Goal: Check status: Check status

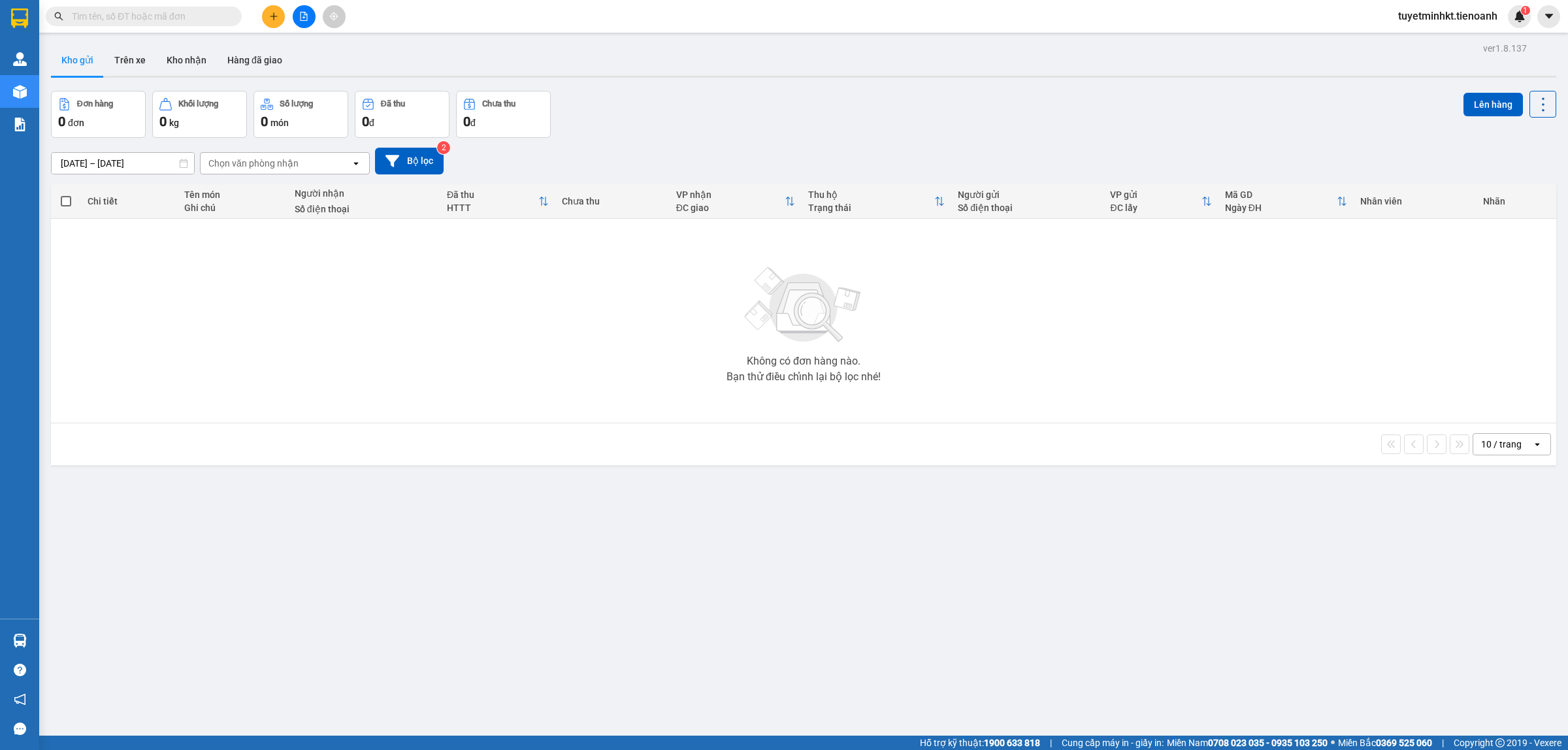
click at [194, 10] on input "text" at bounding box center [149, 16] width 154 height 14
paste input "HBT0908250074"
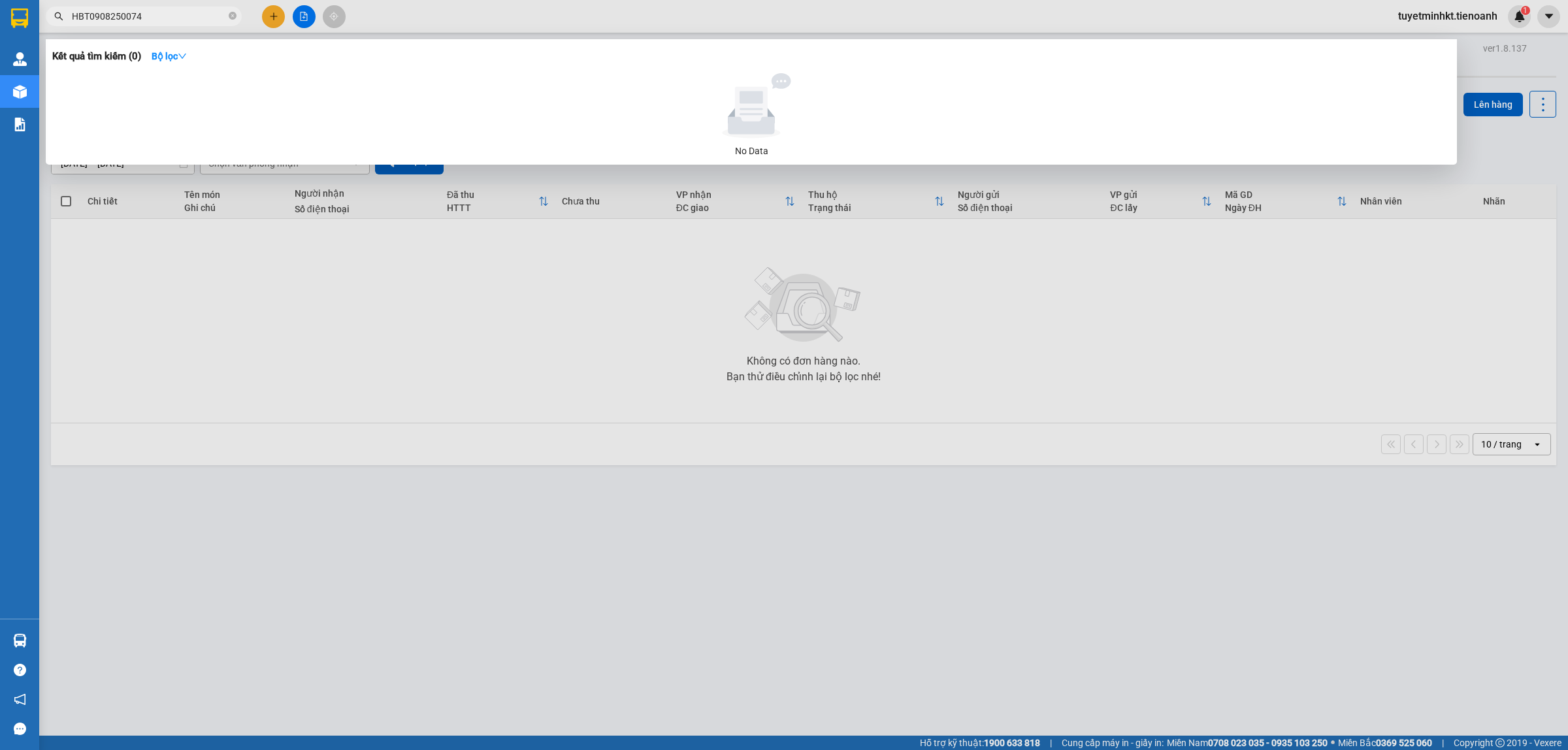
type input "HBT0908250074"
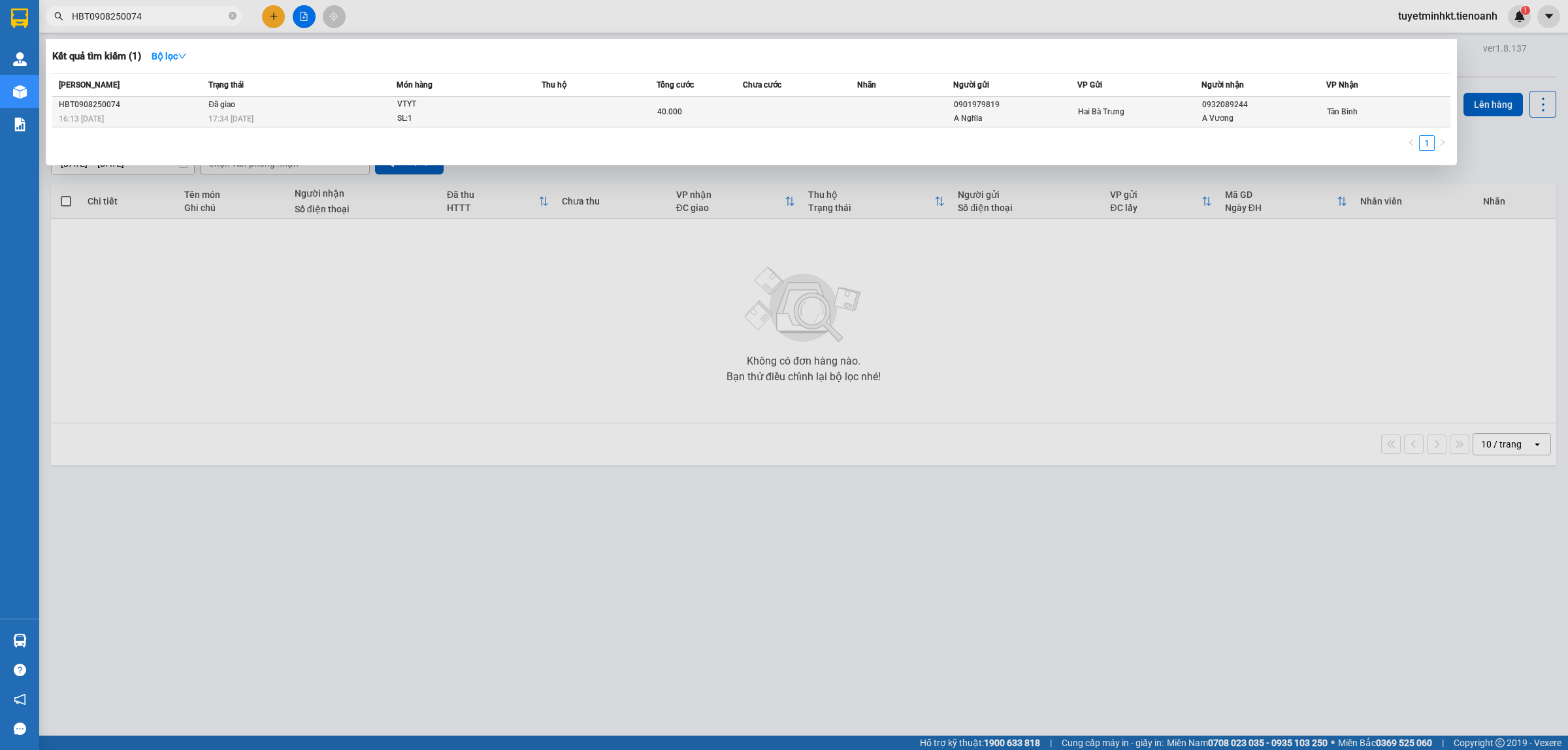
click at [643, 109] on td at bounding box center [599, 112] width 115 height 31
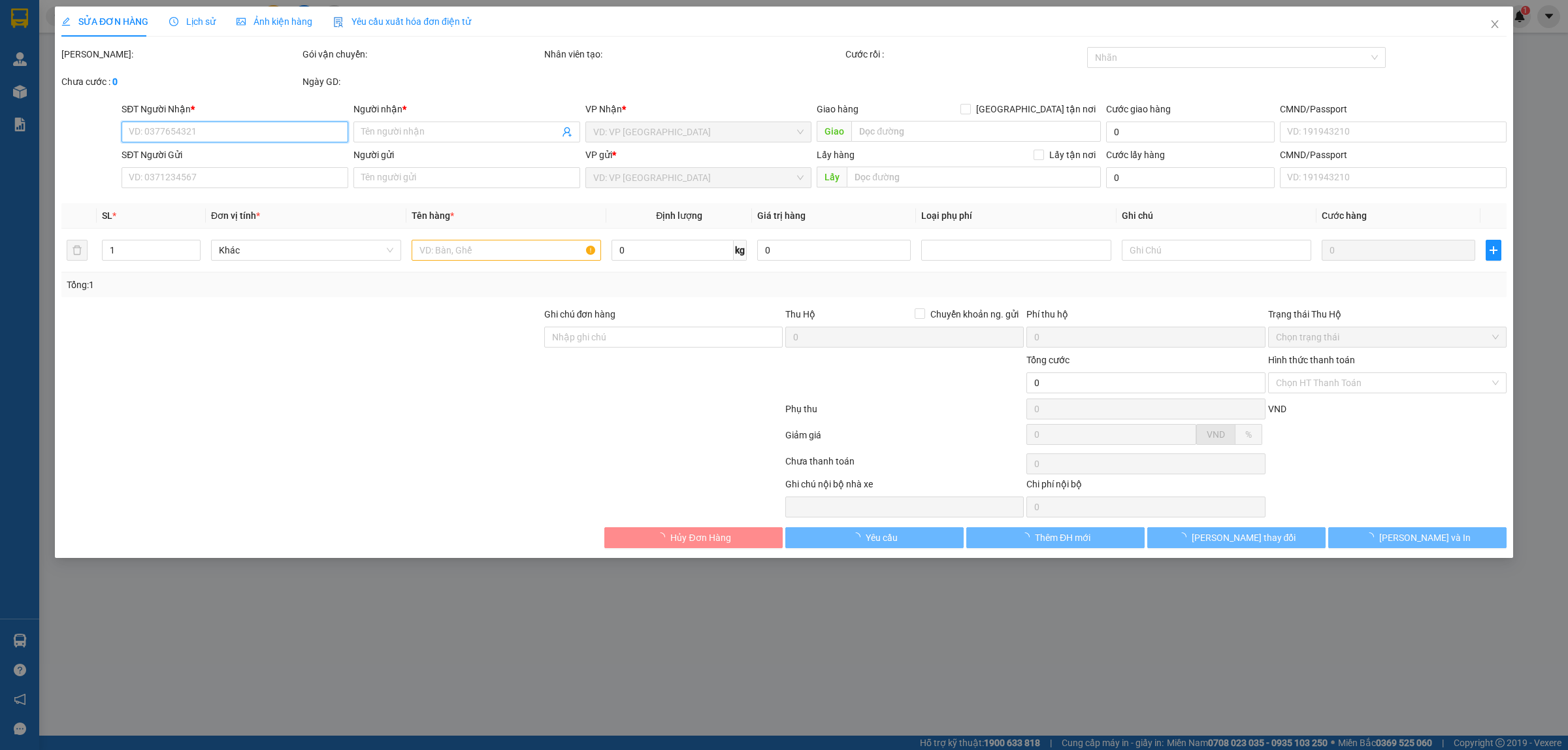
type input "0932089244"
type input "A Vương"
type input "0901979819"
type input "A Nghĩa"
type input "B1HXU7BV286P"
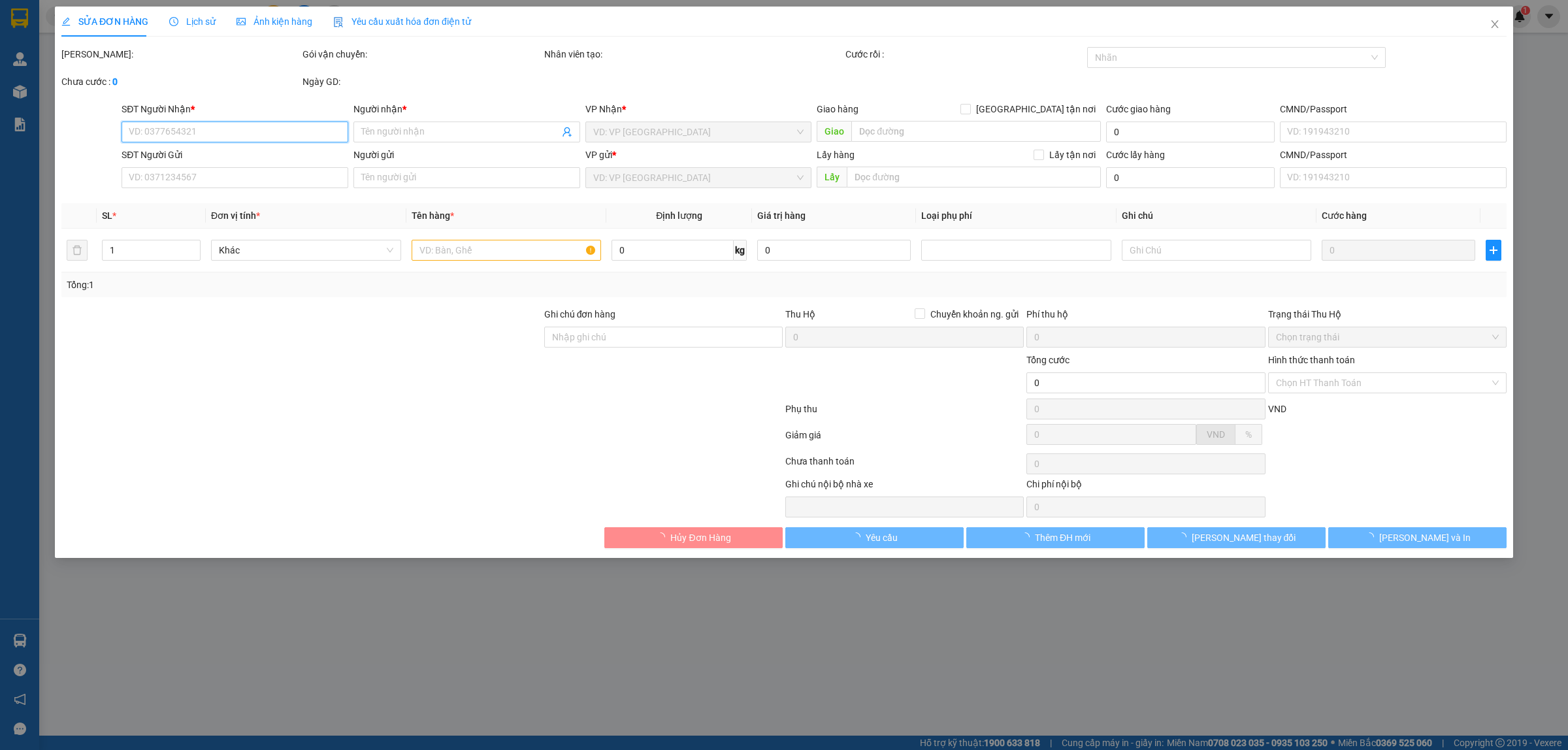
type input "40.000"
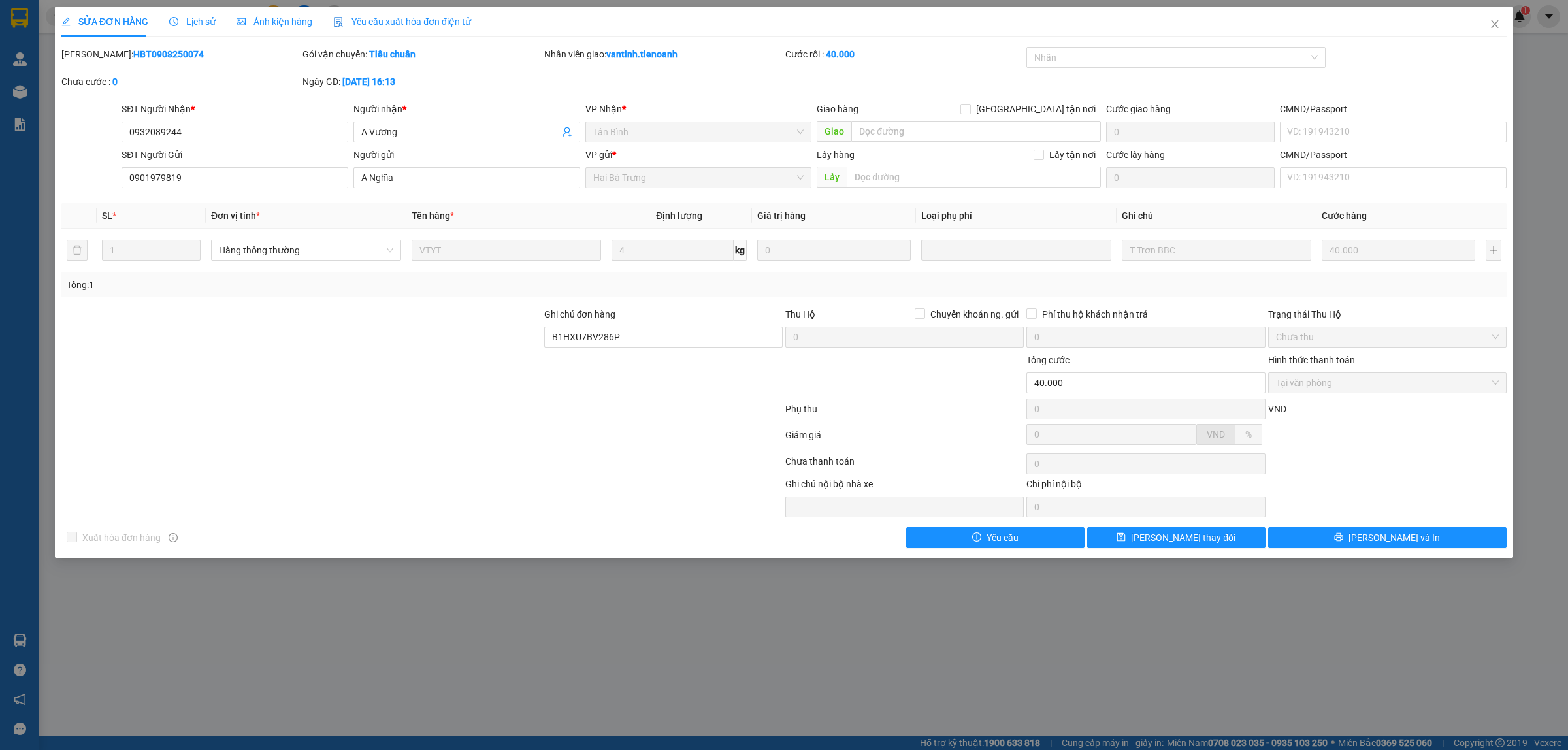
click at [675, 84] on div "[PERSON_NAME]: HBT0908250074 Gói vận chuyển: Tiêu chuẩn Nhân viên giao: vantinh…" at bounding box center [784, 74] width 1447 height 55
click at [1055, 384] on input "40.000" at bounding box center [1146, 382] width 238 height 21
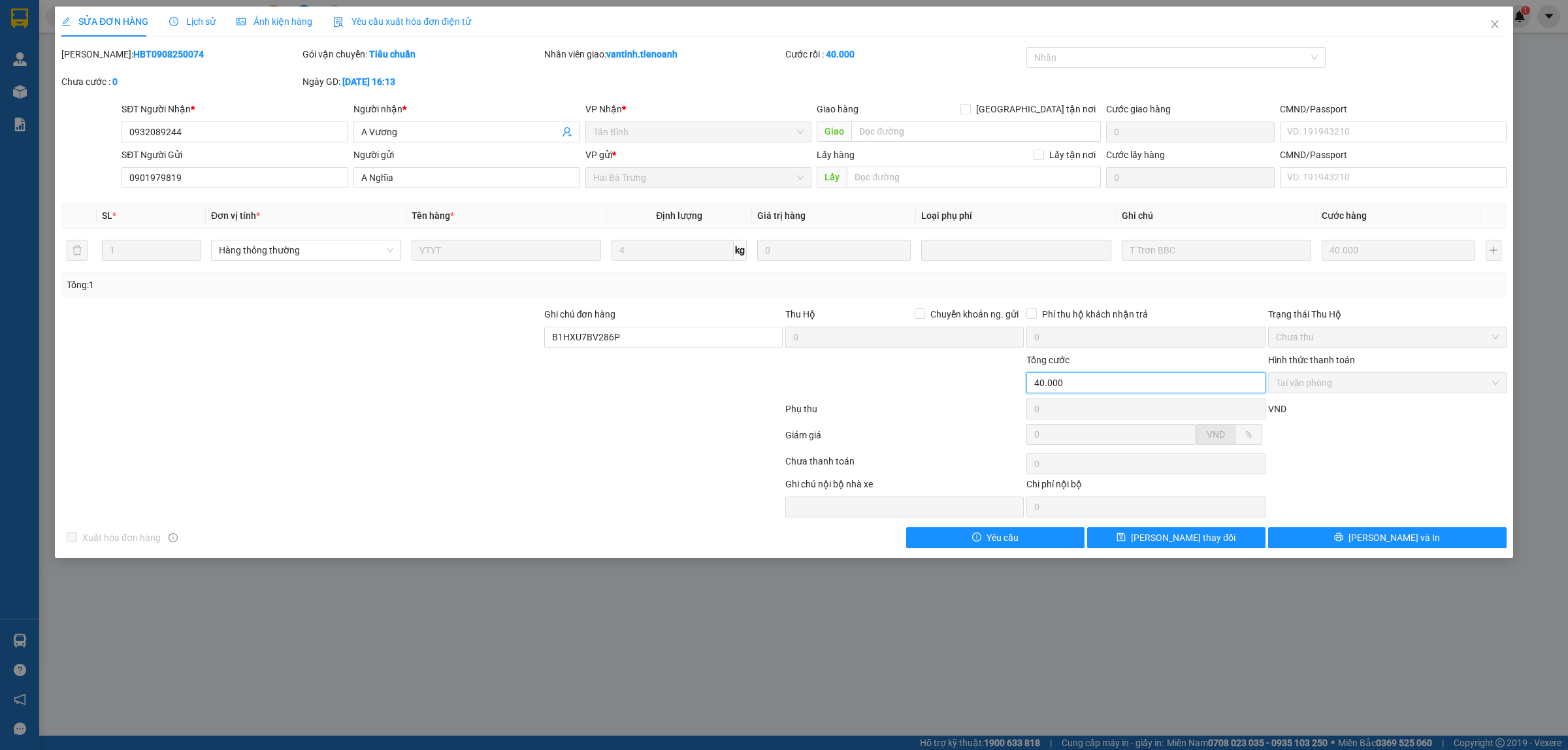
click at [1096, 379] on input "40.000" at bounding box center [1146, 382] width 238 height 21
click at [200, 26] on span "Lịch sử" at bounding box center [192, 21] width 46 height 11
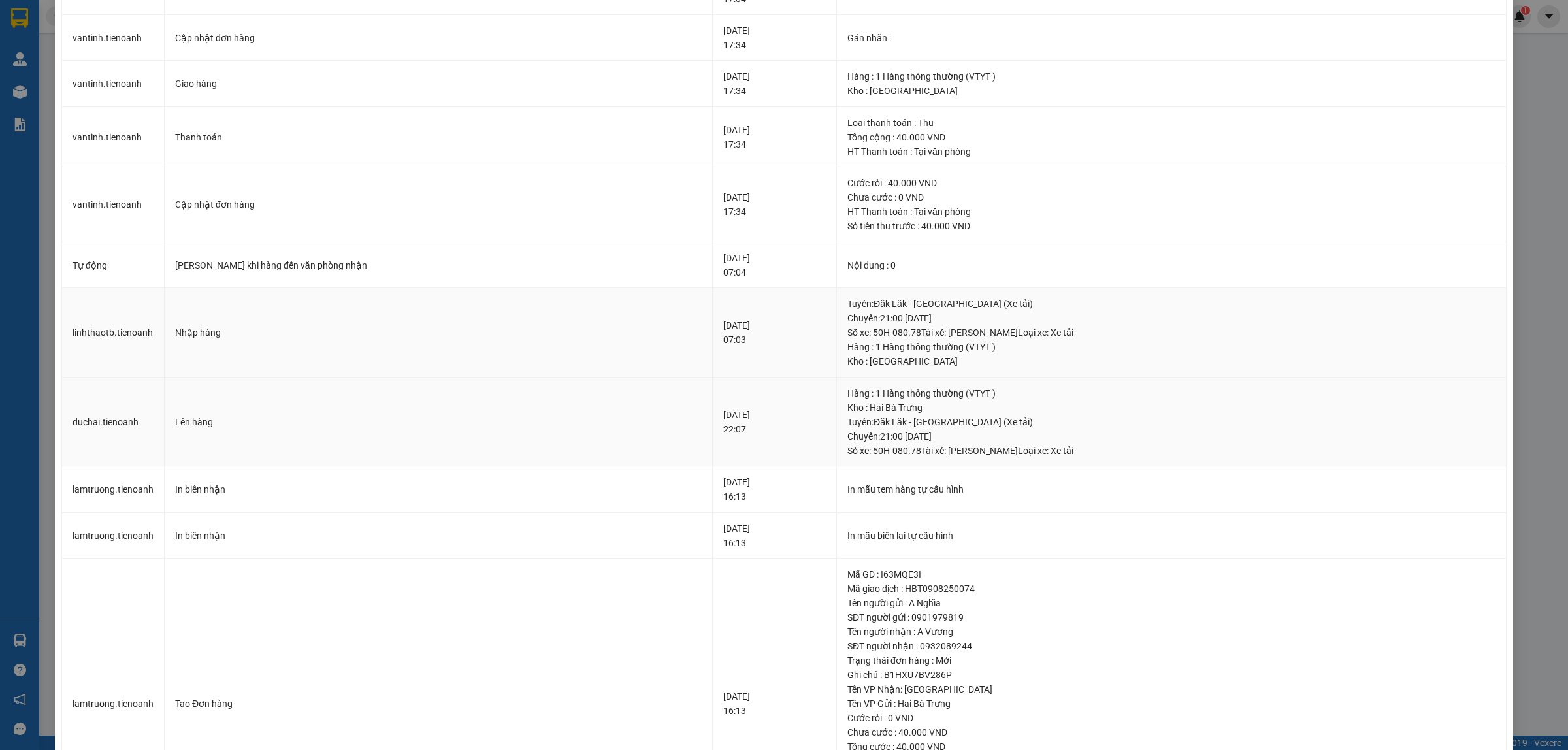
scroll to position [240, 0]
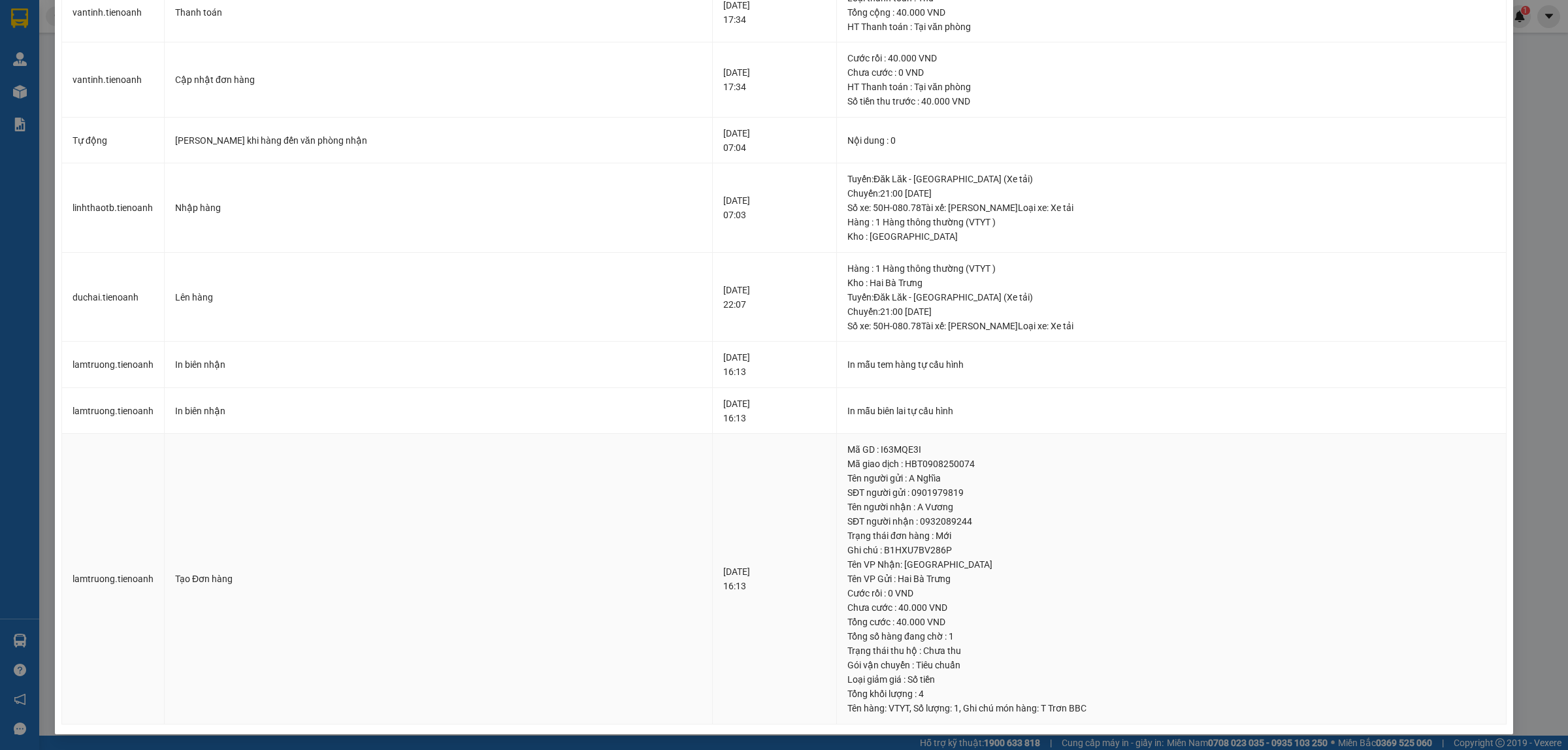
click at [887, 552] on div "Ghi chú : B1HXU7BV286P" at bounding box center [1171, 550] width 648 height 14
drag, startPoint x: 853, startPoint y: 546, endPoint x: 921, endPoint y: 552, distance: 68.3
click at [921, 552] on div "Ghi chú : B1HXU7BV286P" at bounding box center [1171, 550] width 648 height 14
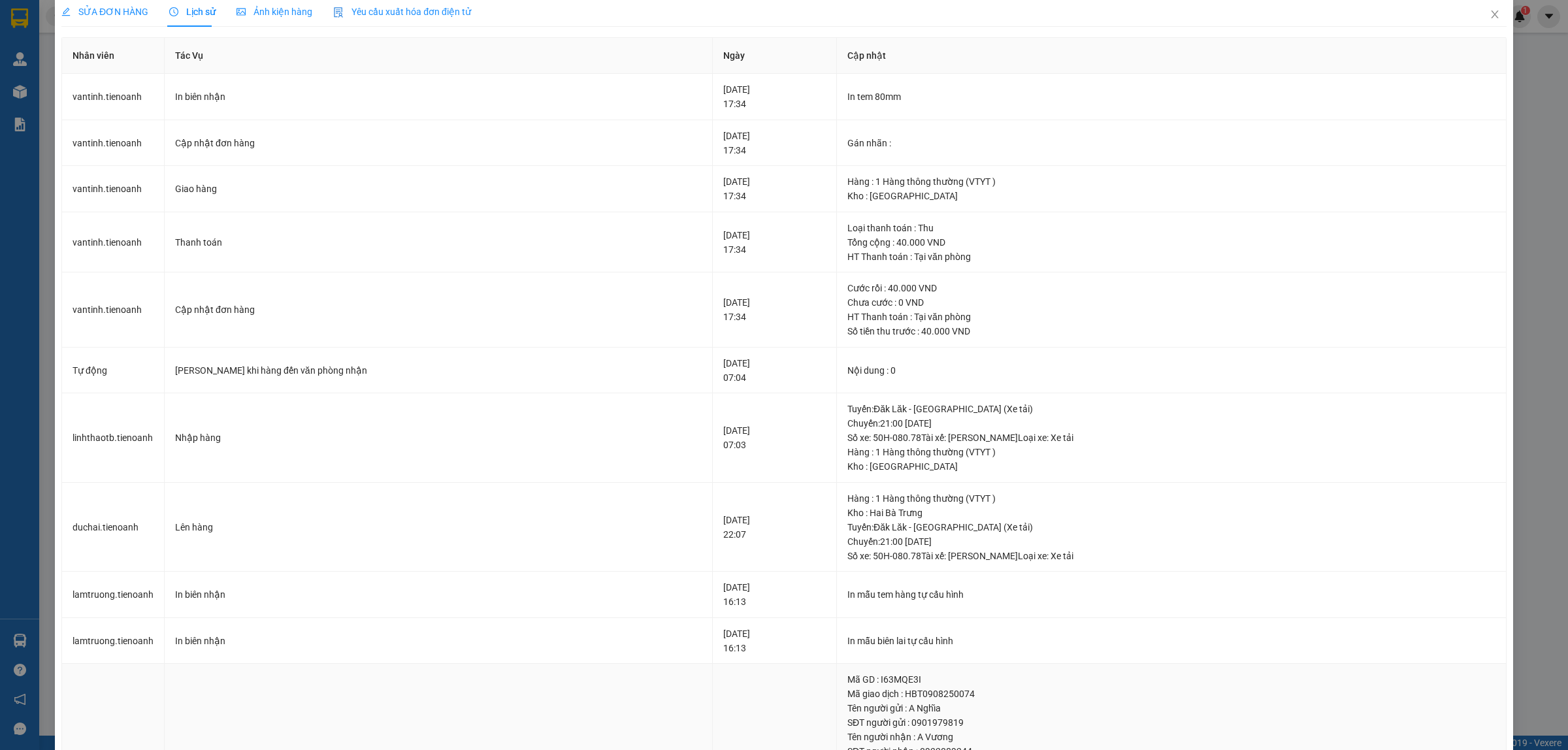
scroll to position [0, 0]
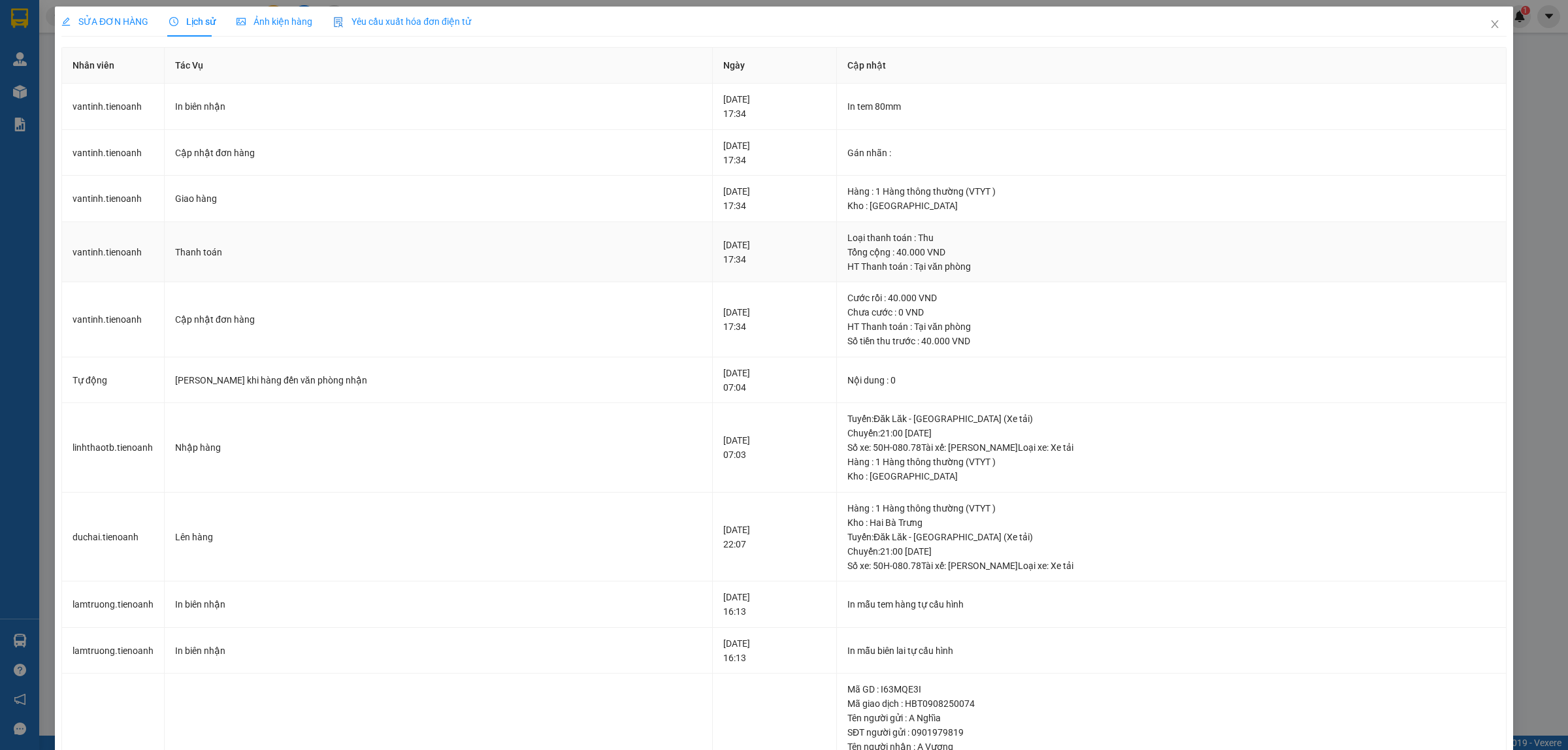
click at [866, 238] on div "Loại thanh toán : Thu" at bounding box center [1171, 237] width 648 height 14
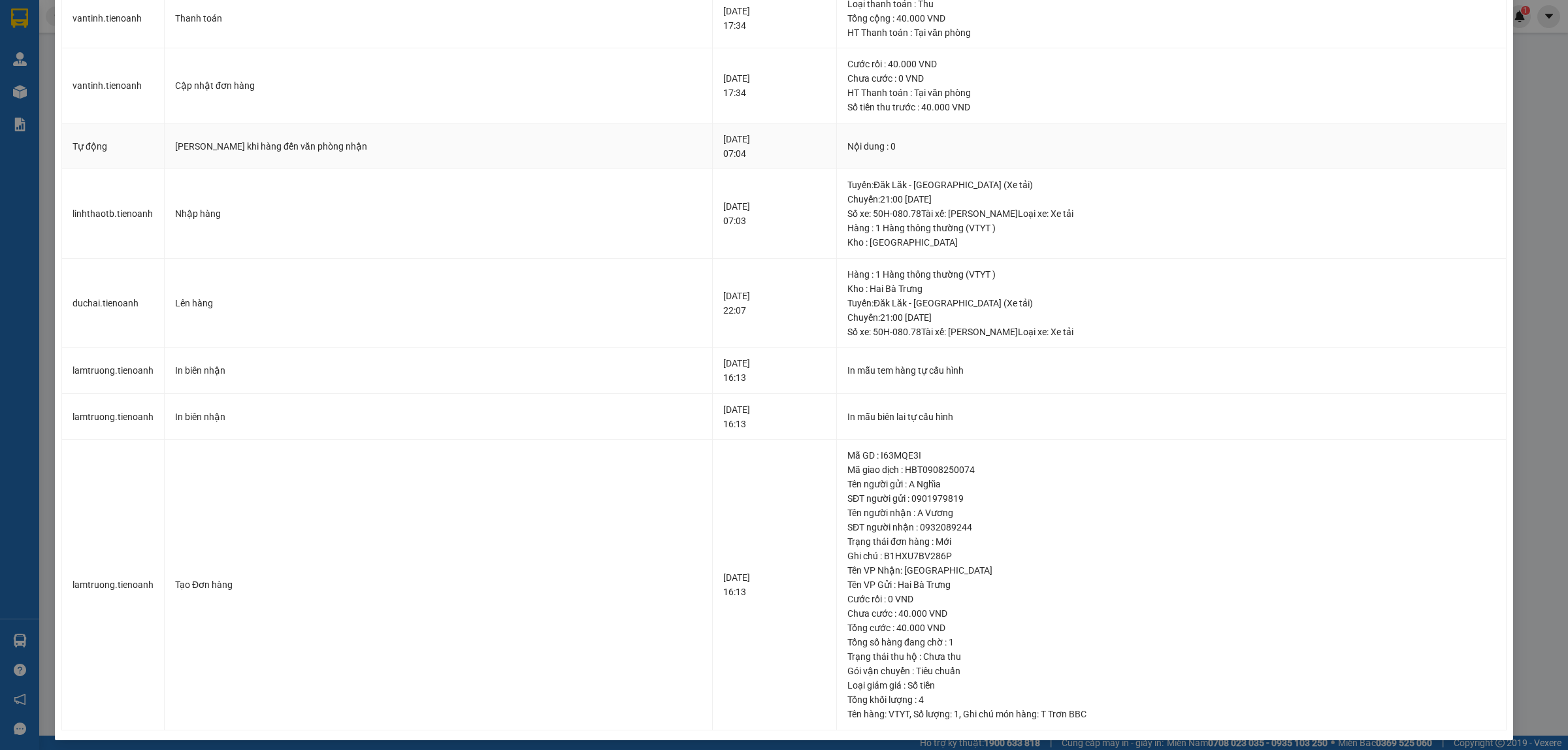
scroll to position [240, 0]
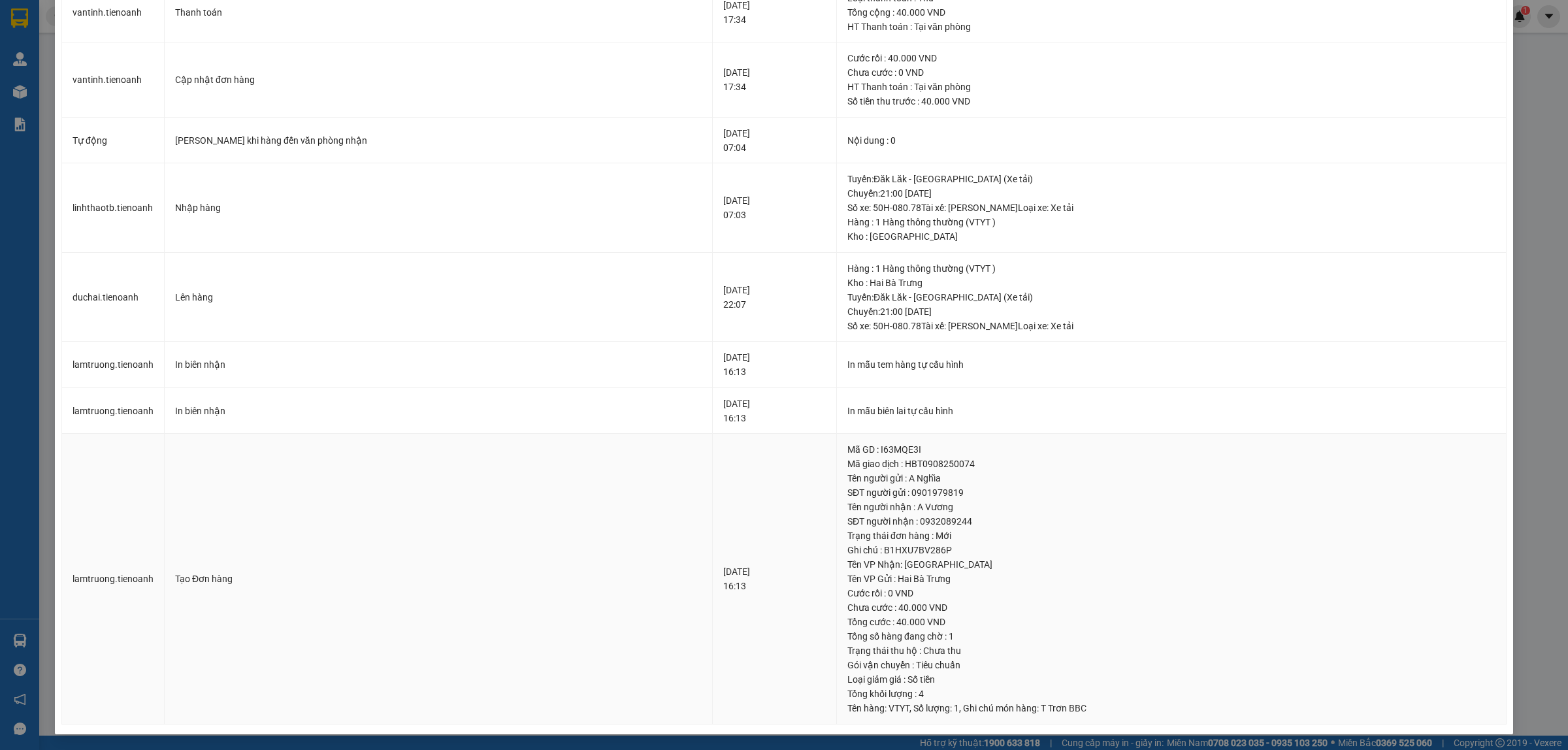
click at [867, 657] on div "Trạng thái thu hộ : Chưa thu" at bounding box center [1171, 650] width 648 height 14
click at [896, 543] on div "Ghi chú : B1HXU7BV286P" at bounding box center [1171, 550] width 648 height 14
click at [896, 550] on div "Ghi chú : B1HXU7BV286P" at bounding box center [1171, 550] width 648 height 14
click at [712, 530] on td "[DATE] 16:13" at bounding box center [774, 579] width 124 height 291
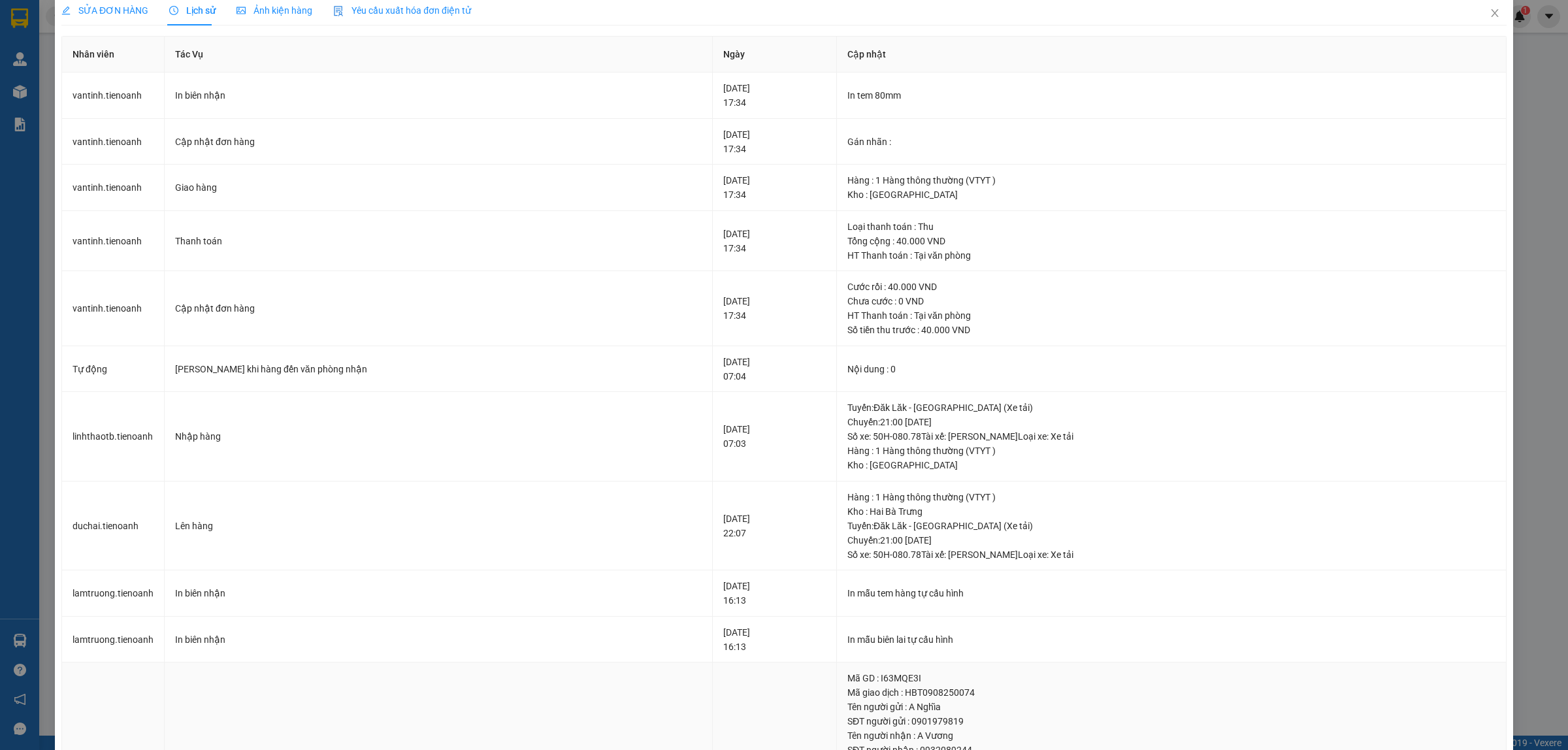
scroll to position [0, 0]
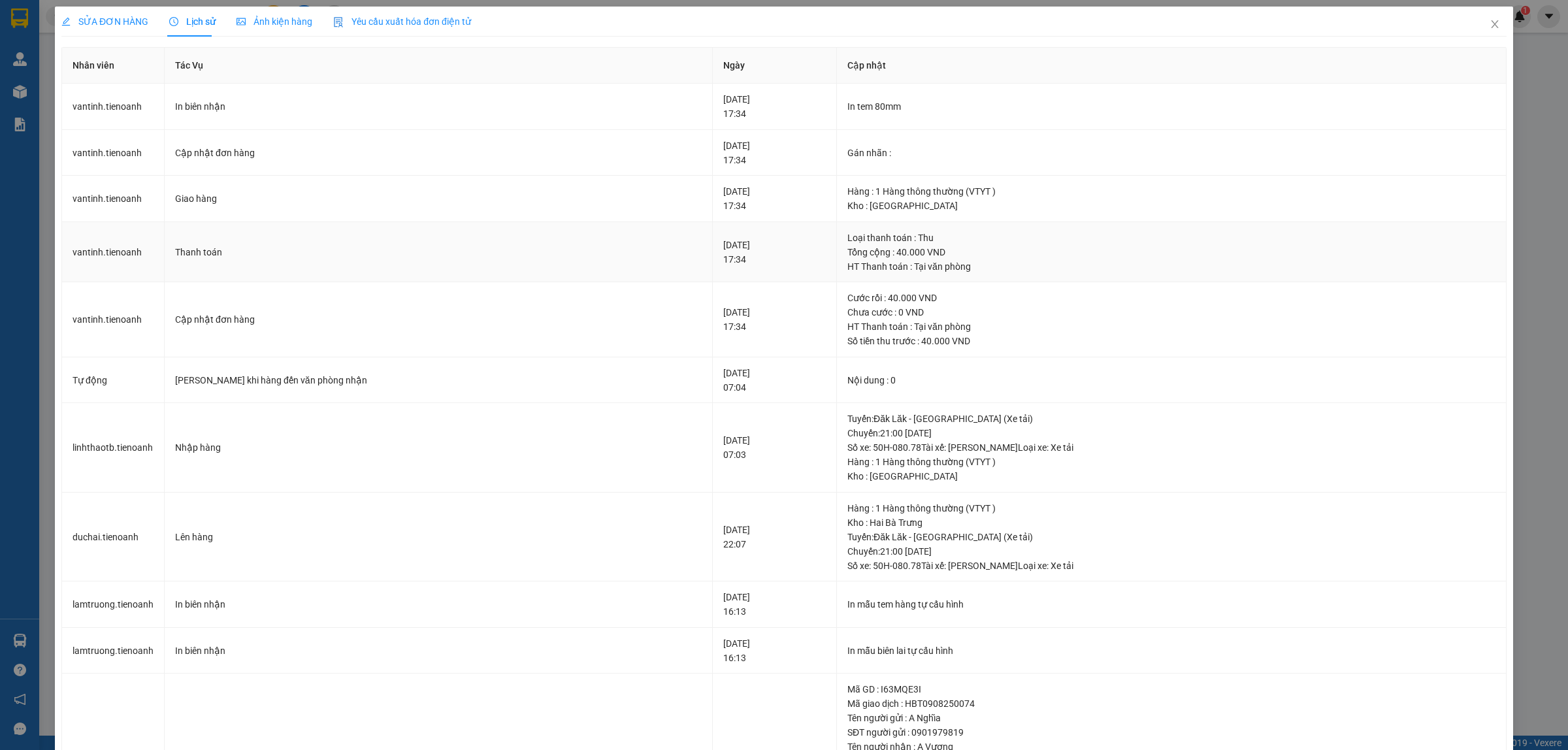
click at [847, 242] on div "Loại thanh toán : Thu" at bounding box center [1171, 237] width 648 height 14
click at [847, 308] on div "Chưa cước : 0 VND" at bounding box center [1171, 312] width 648 height 14
click at [595, 192] on div "Giao hàng" at bounding box center [438, 198] width 526 height 14
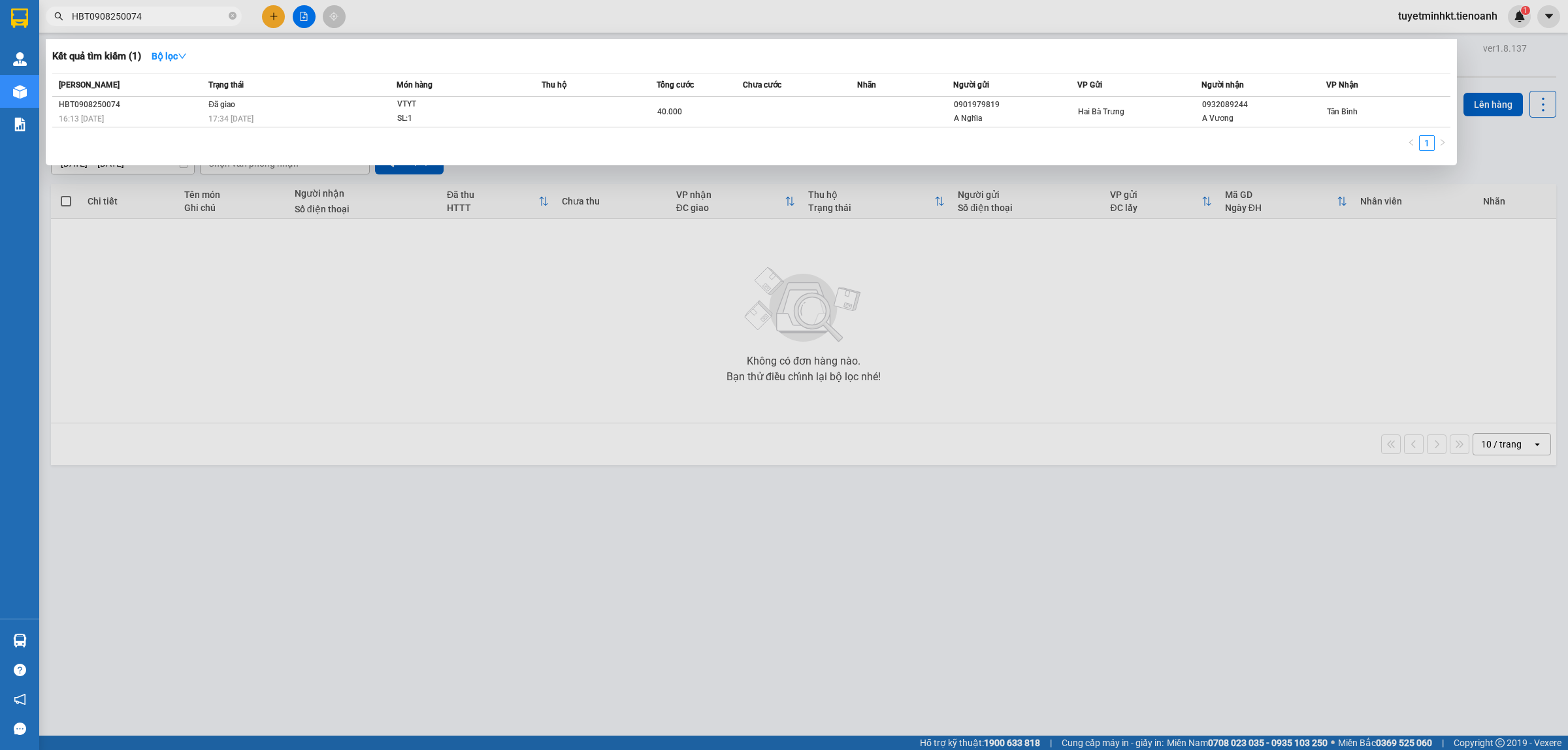
click at [145, 16] on input "HBT0908250074" at bounding box center [149, 16] width 154 height 14
click at [455, 400] on div at bounding box center [784, 375] width 1568 height 750
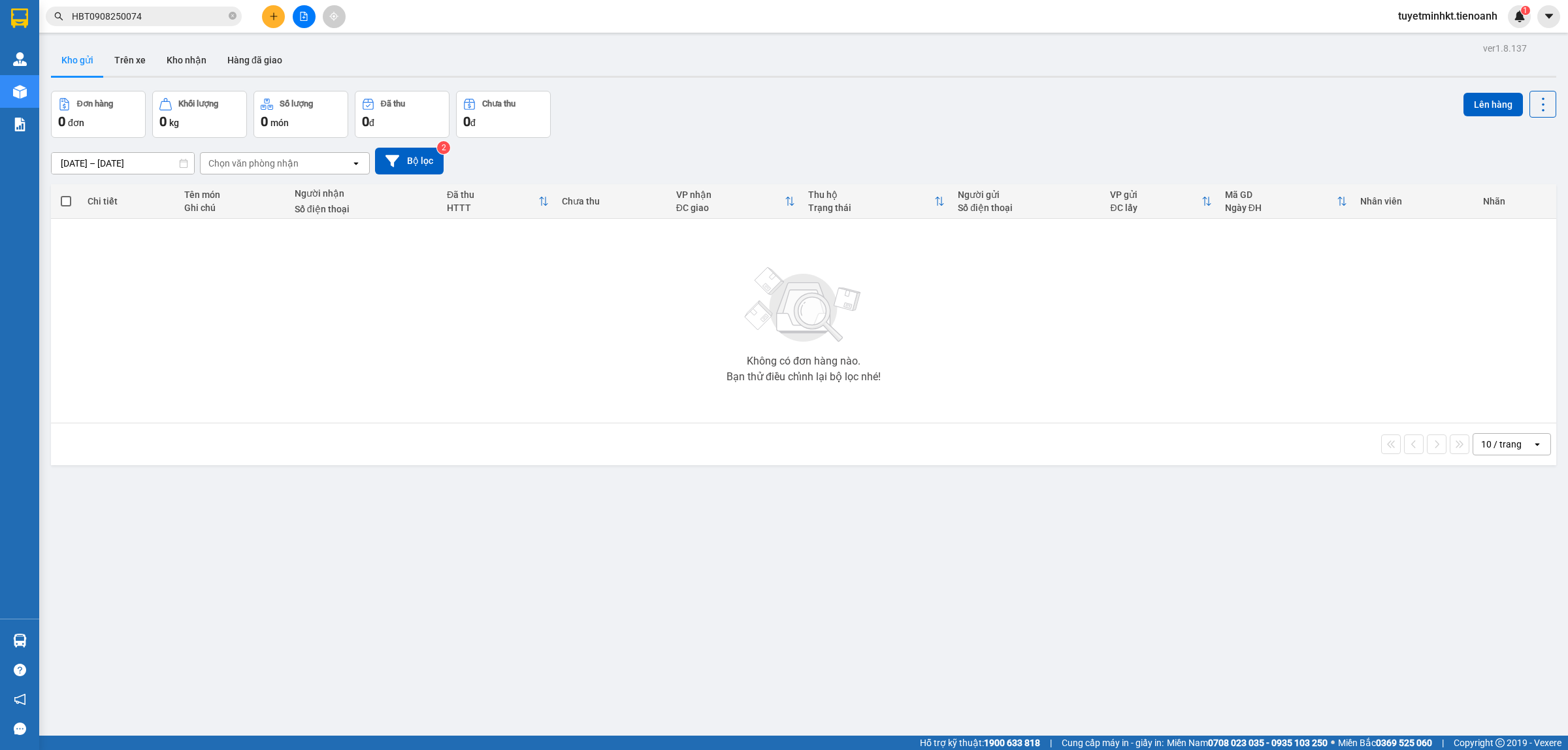
click at [470, 592] on div "ver 1.8.137 Kho gửi Trên xe Kho nhận Hàng đã giao Đơn hàng 0 đơn Khối lượng 0 k…" at bounding box center [803, 415] width 1515 height 750
click at [165, 15] on input "HBT0908250074" at bounding box center [149, 16] width 154 height 14
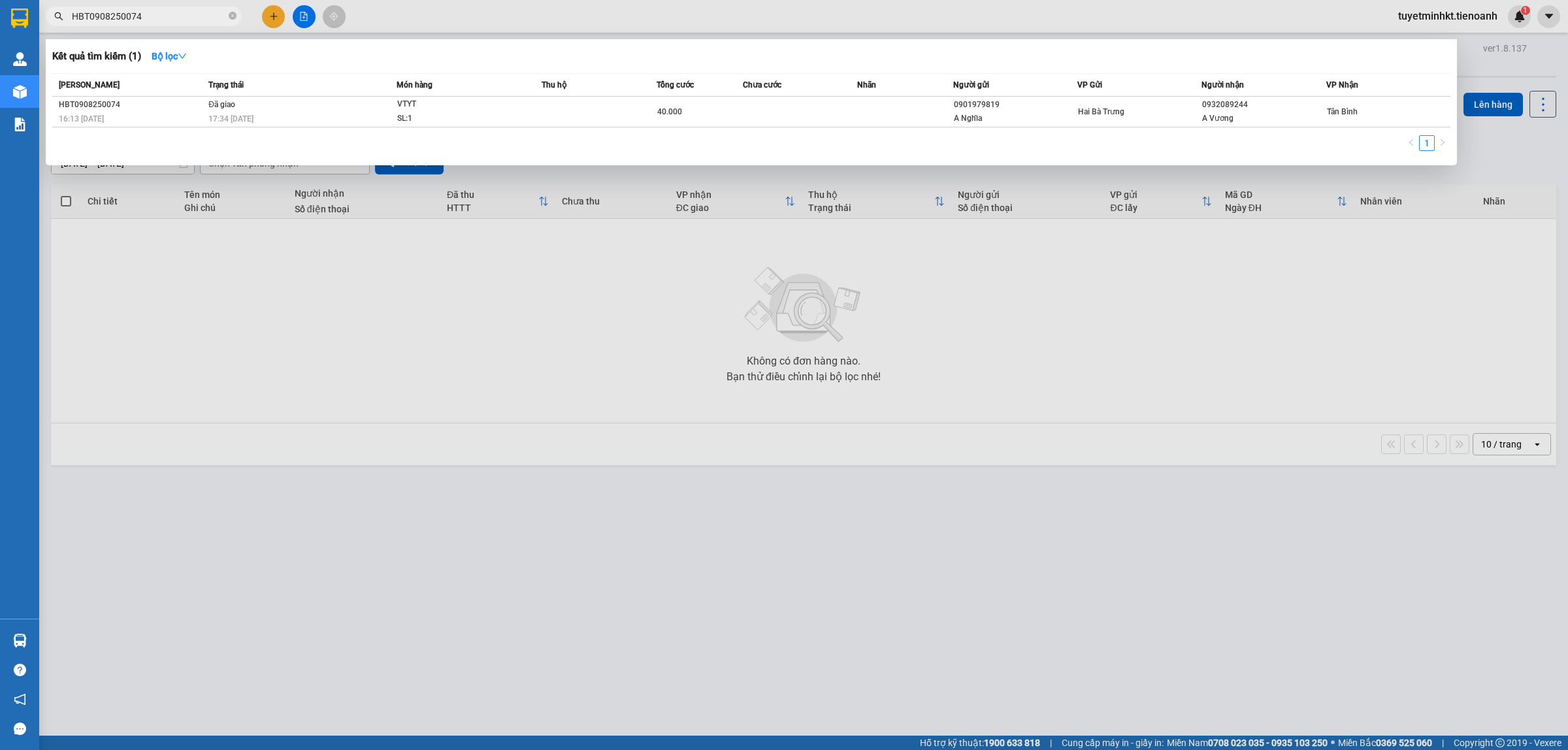
click at [165, 15] on input "HBT0908250074" at bounding box center [149, 16] width 154 height 14
paste input "1108250090"
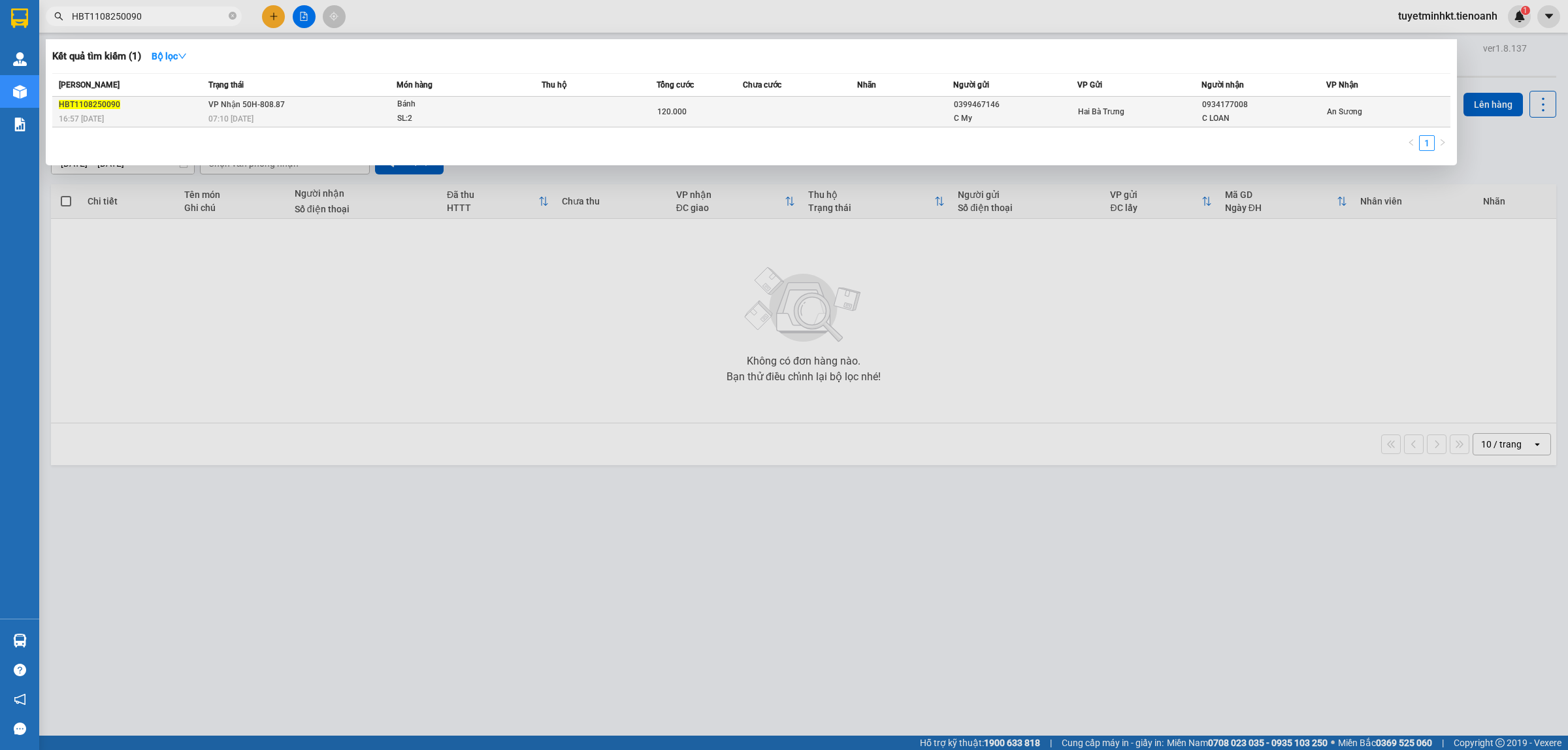
type input "HBT1108250090"
click at [967, 115] on div "C My" at bounding box center [1014, 119] width 123 height 13
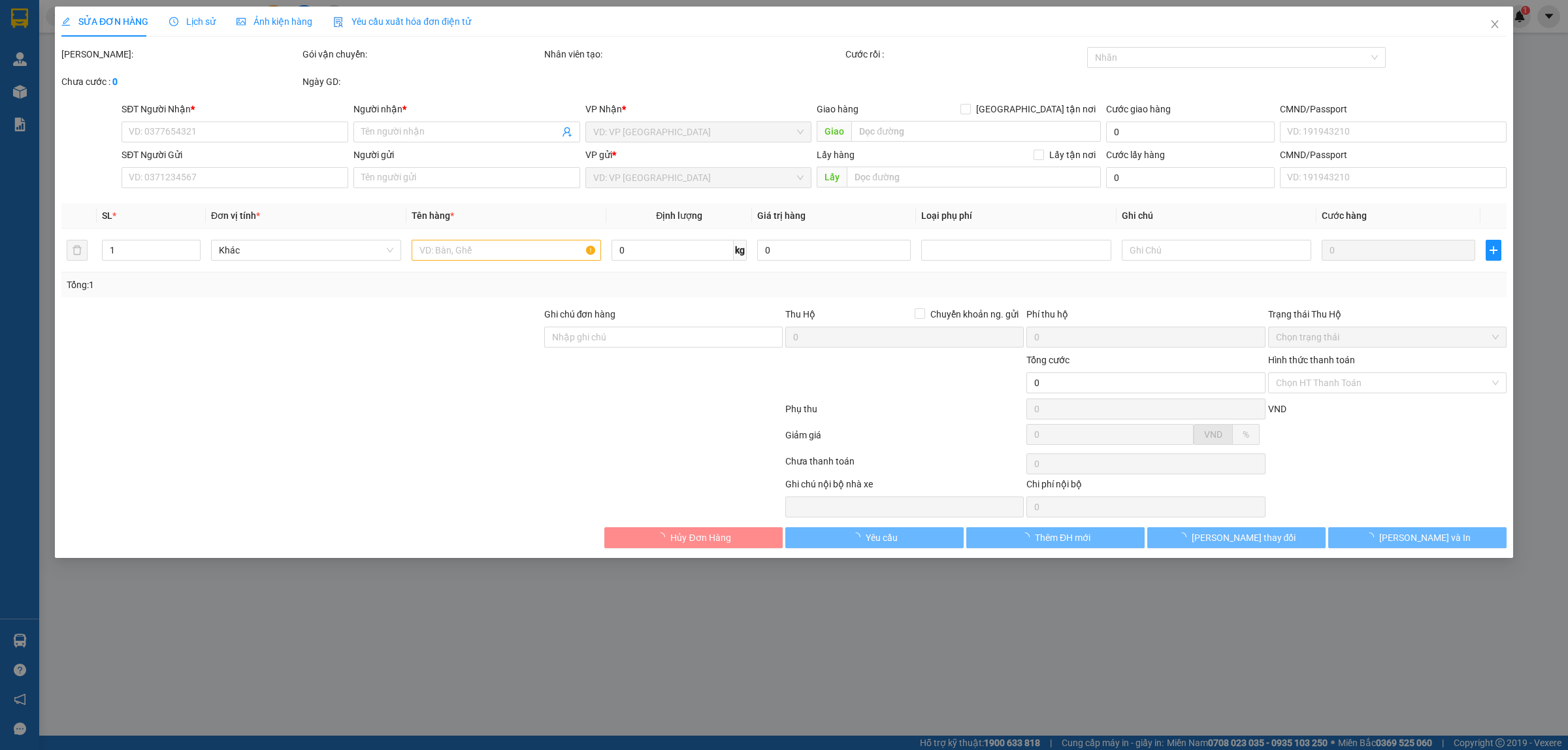
type input "0934177008"
type input "C LOAN"
type input "0399467146"
type input "C My"
type input "120.000"
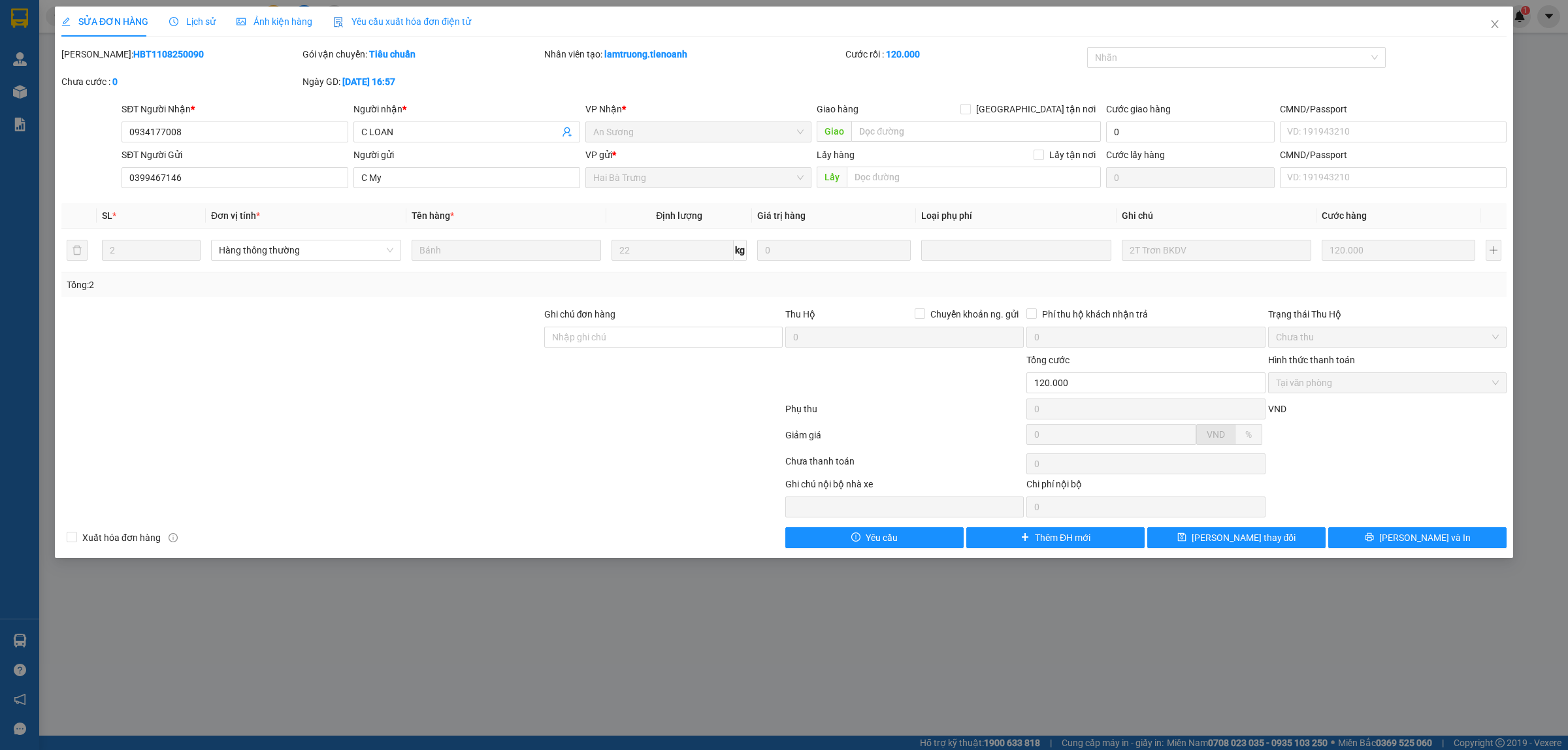
click at [200, 16] on span "Lịch sử" at bounding box center [192, 21] width 46 height 11
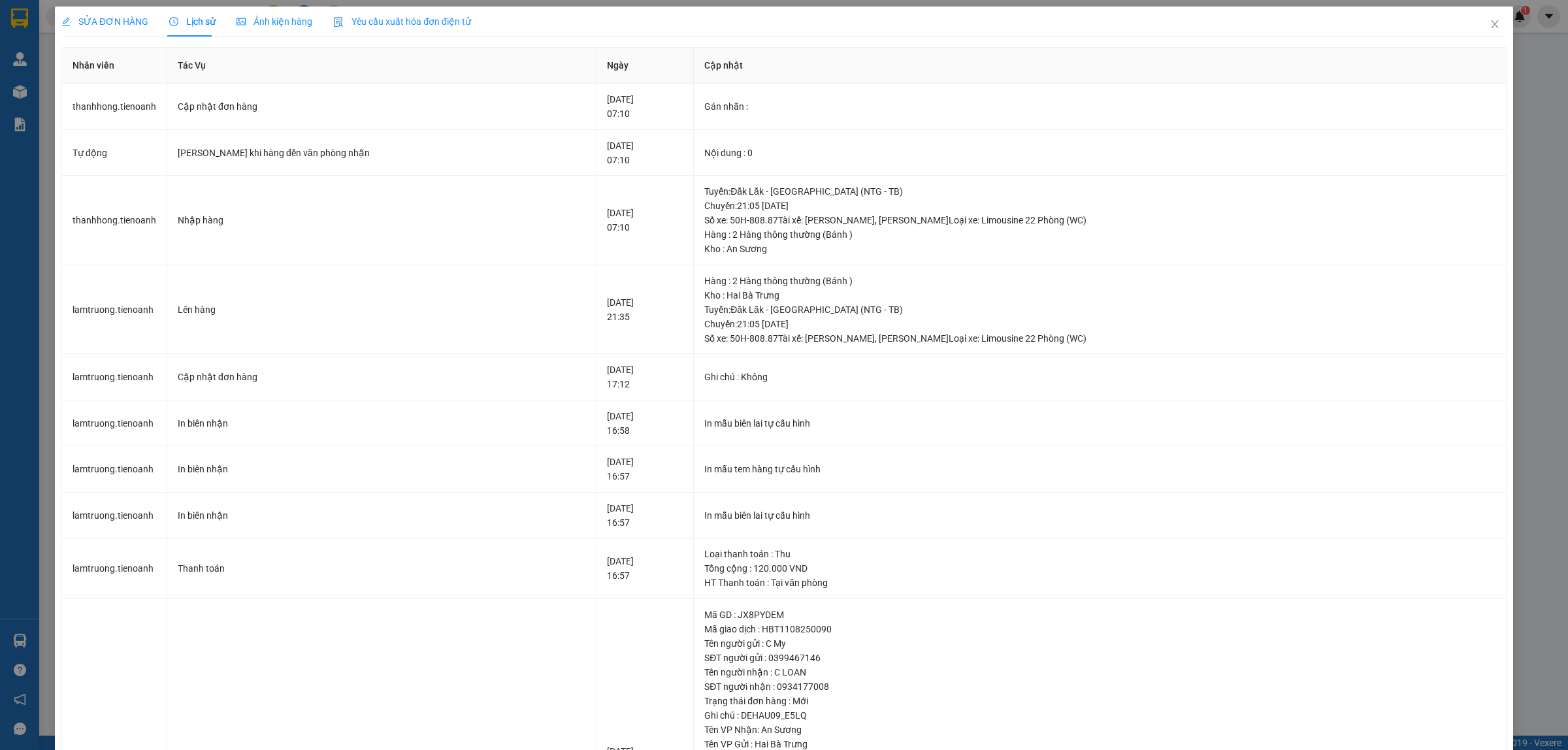
click at [880, 41] on div "SỬA ĐƠN HÀNG Lịch sử Ảnh kiện hàng Yêu cầu xuất hóa đơn điện tử Total Paid Fee …" at bounding box center [784, 462] width 1445 height 911
click at [1489, 21] on icon "close" at bounding box center [1494, 24] width 11 height 11
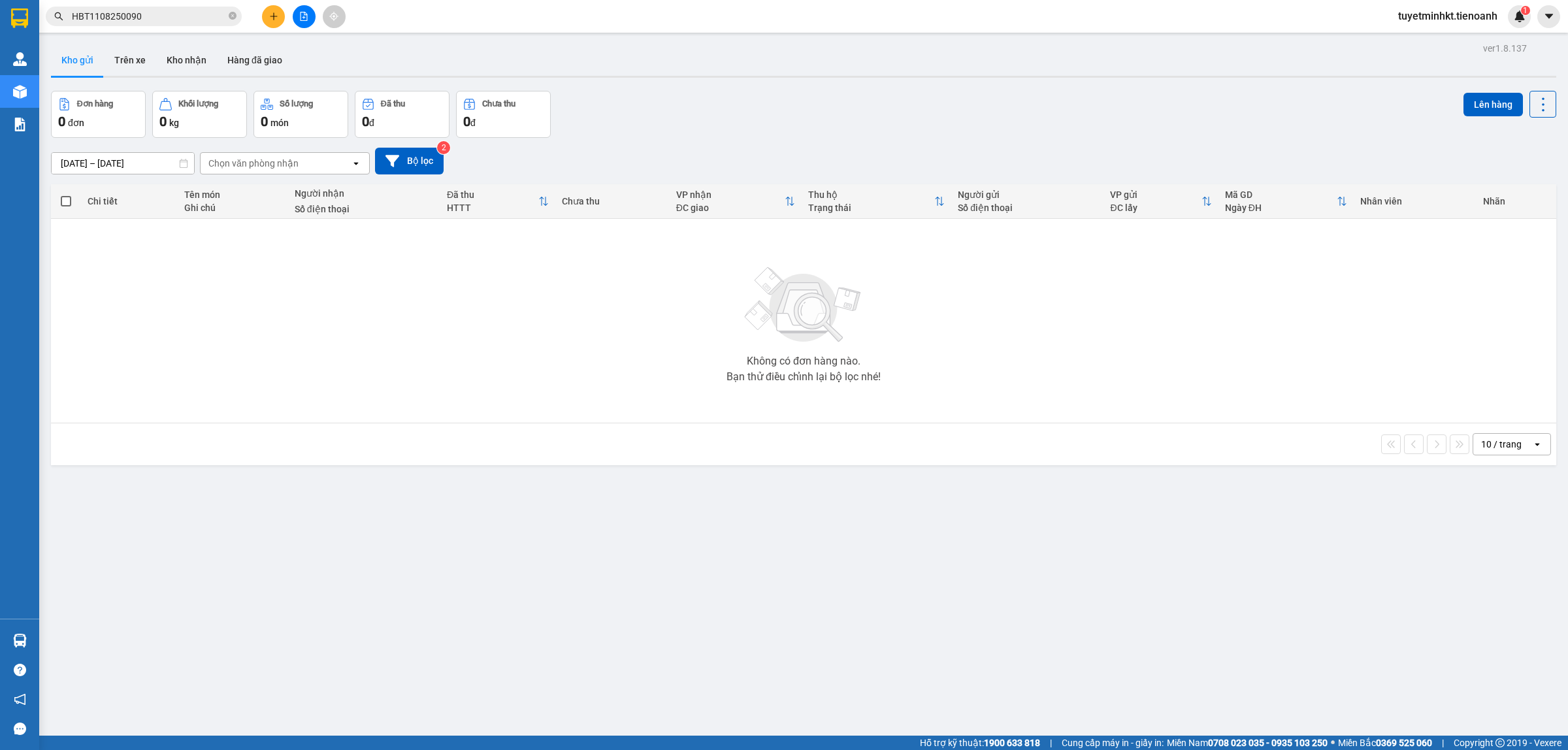
click at [187, 24] on span "HBT1108250090" at bounding box center [143, 16] width 196 height 19
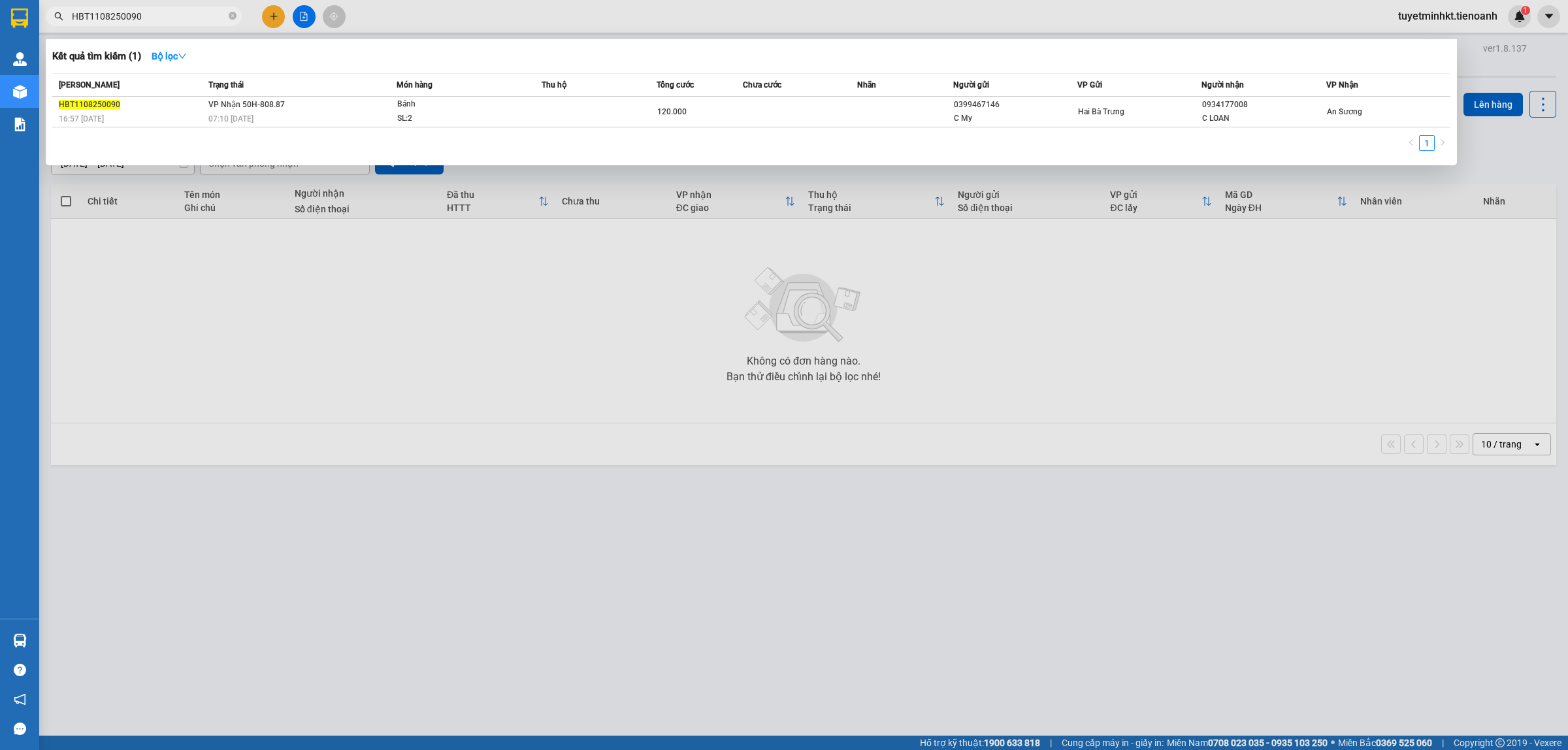
click at [185, 19] on input "HBT1108250090" at bounding box center [149, 16] width 154 height 14
click at [1229, 112] on div "C LOAN" at bounding box center [1263, 119] width 123 height 13
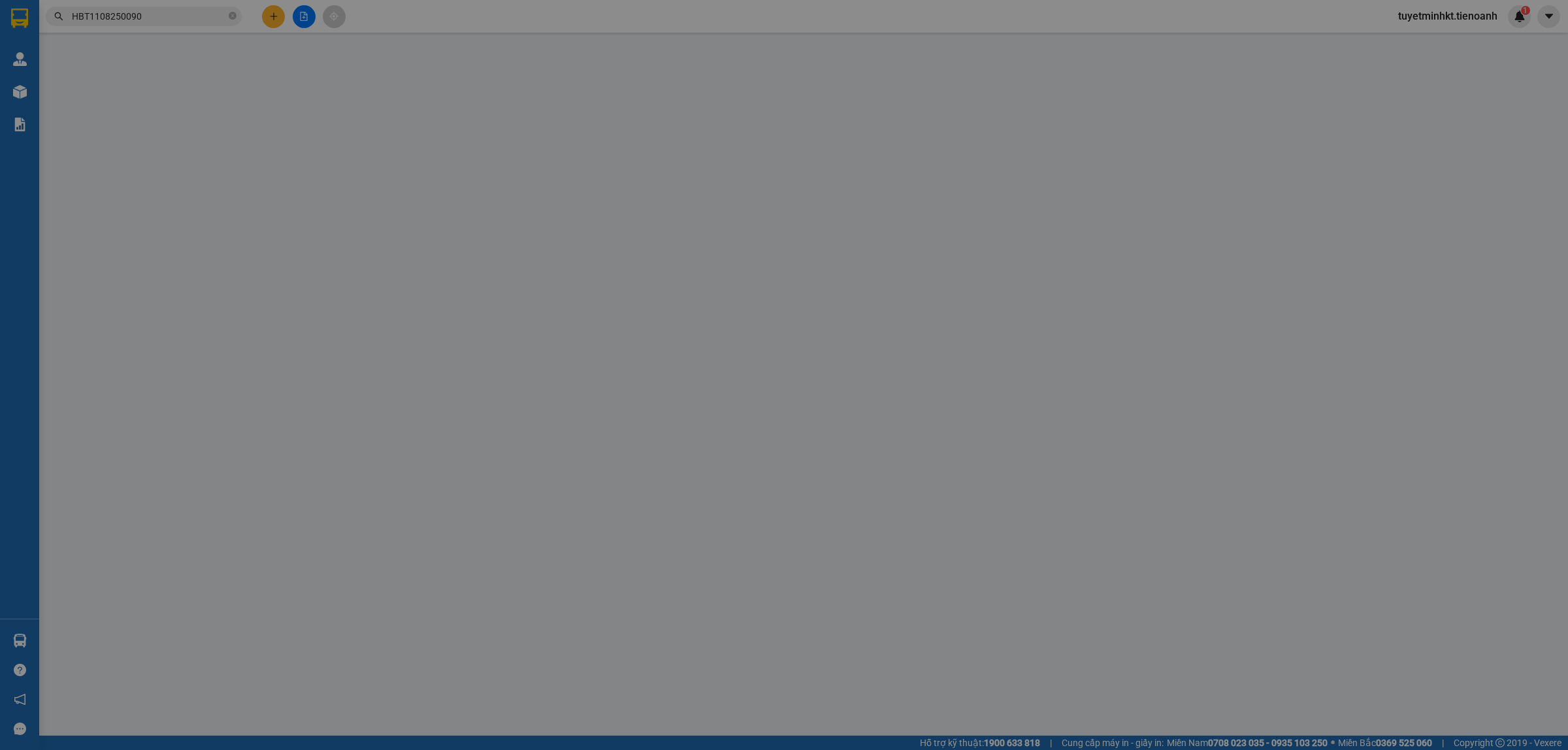
type input "0934177008"
type input "C LOAN"
type input "0399467146"
type input "C My"
type input "120.000"
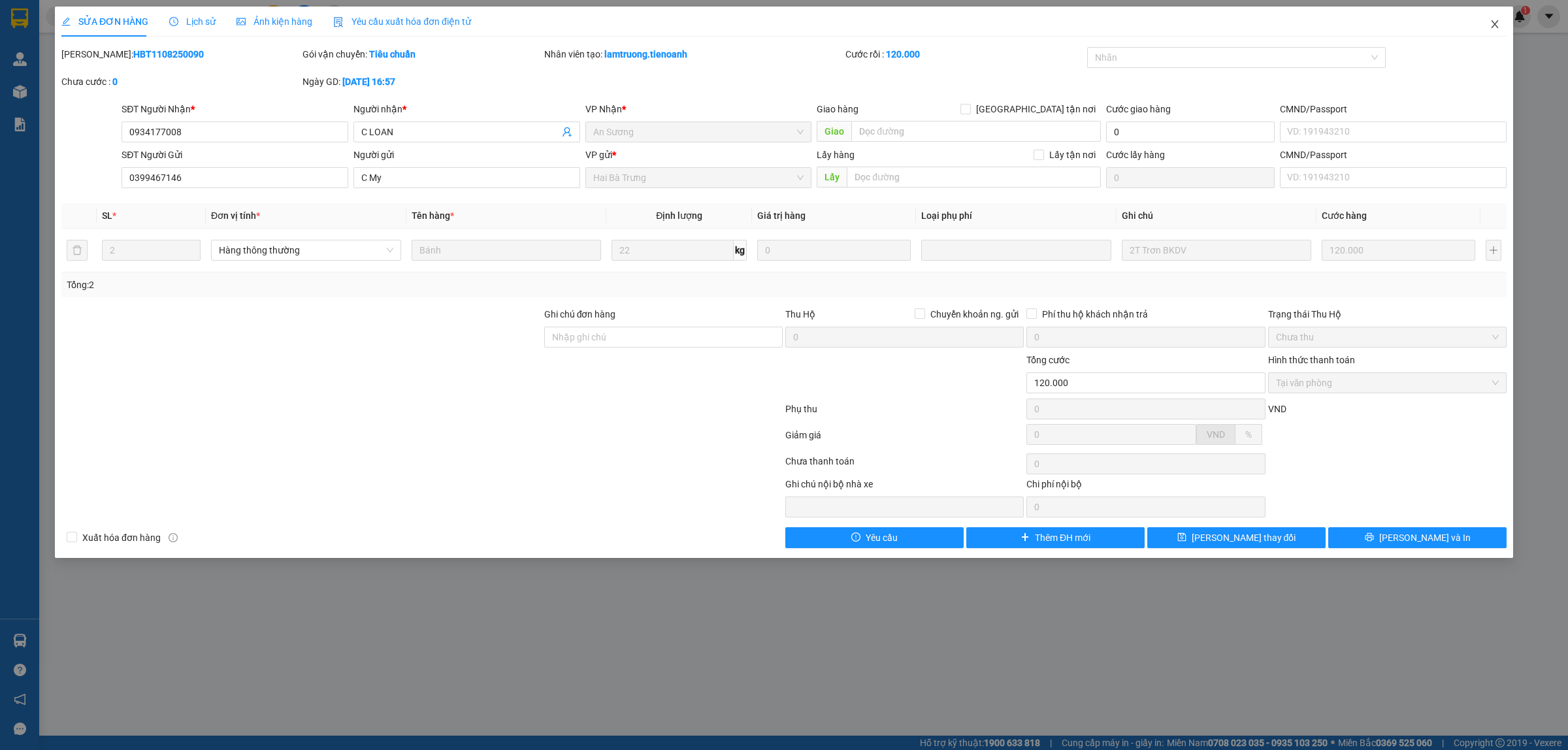
click at [1494, 27] on icon "close" at bounding box center [1494, 24] width 11 height 11
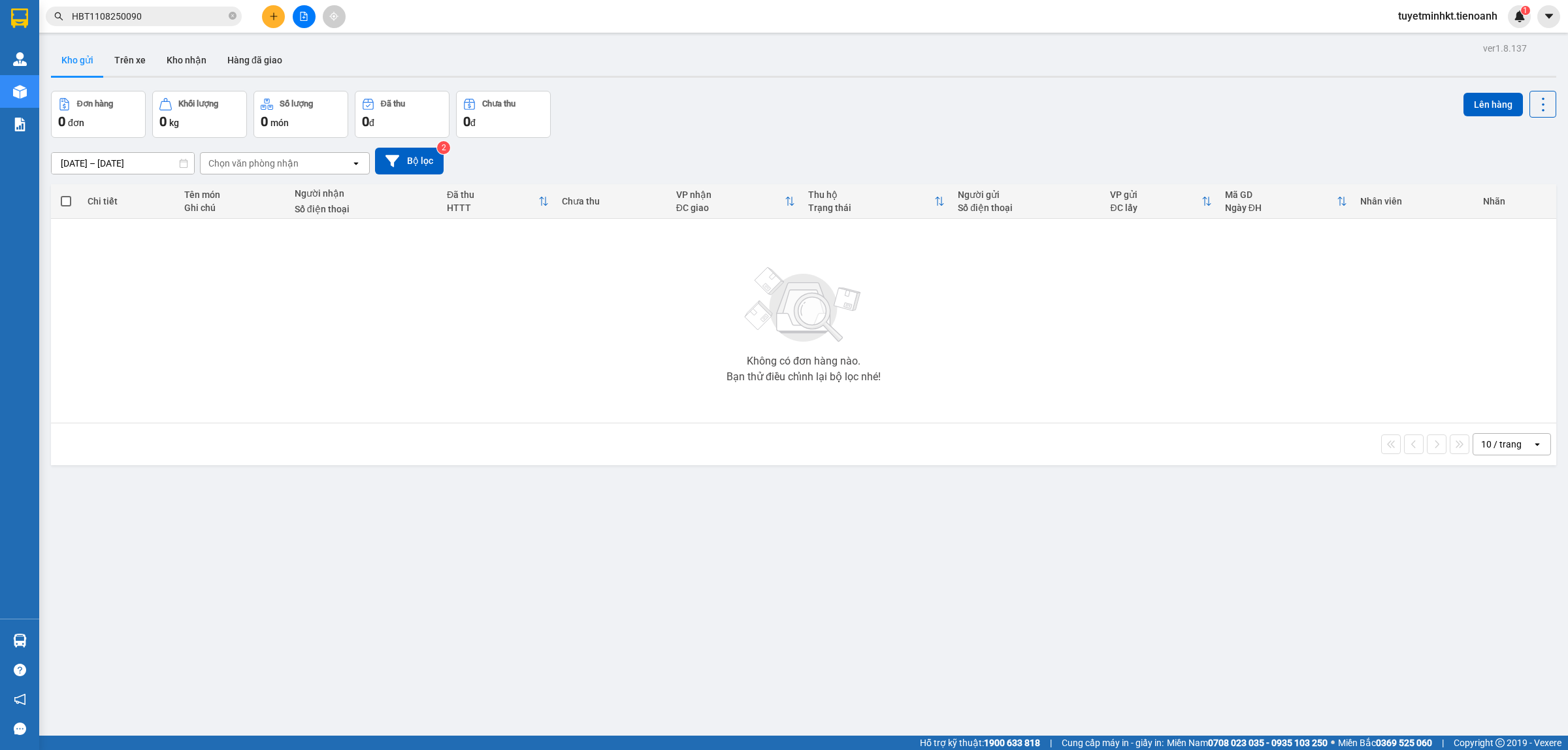
click at [184, 17] on input "HBT1108250090" at bounding box center [149, 16] width 154 height 14
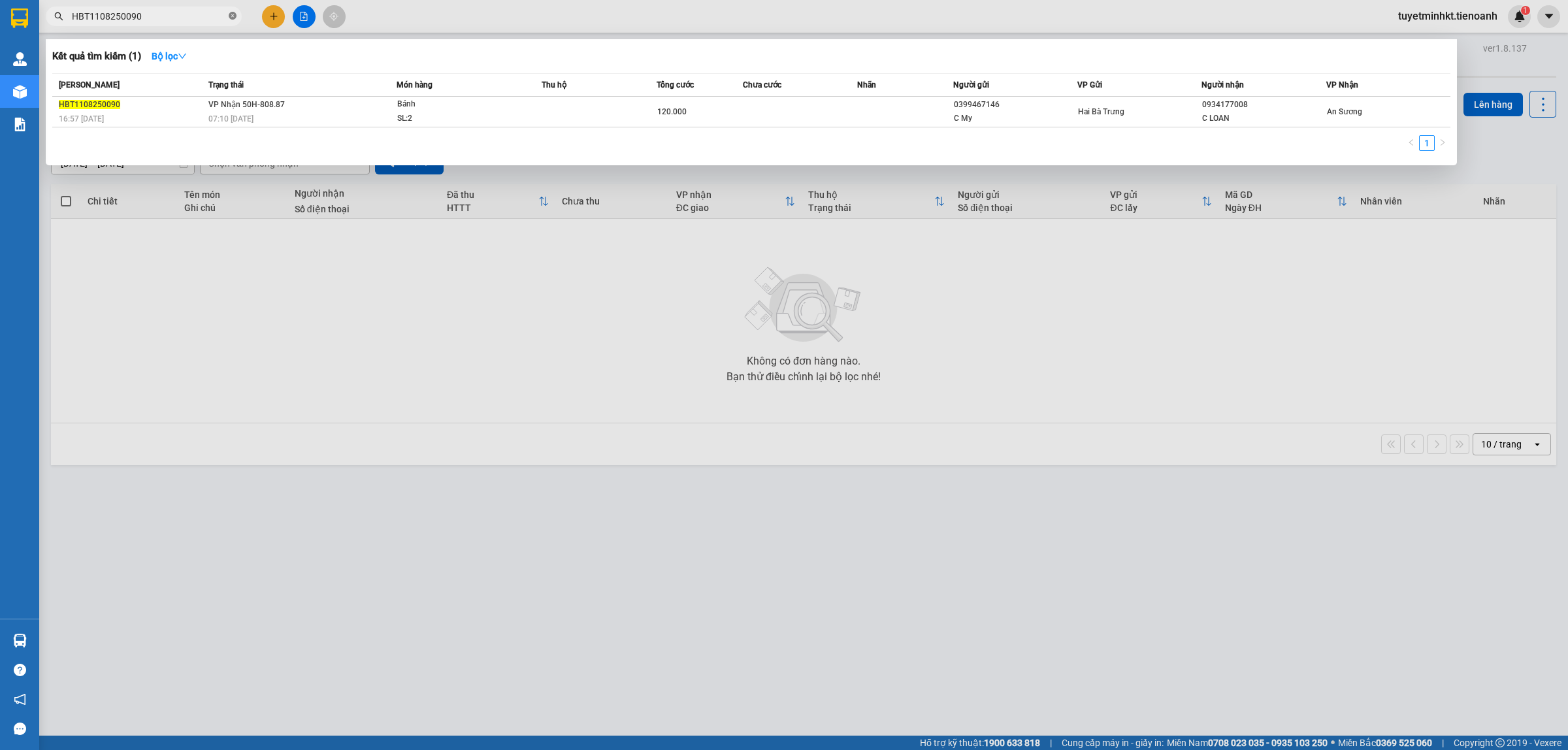
click at [230, 17] on icon "close-circle" at bounding box center [232, 16] width 8 height 8
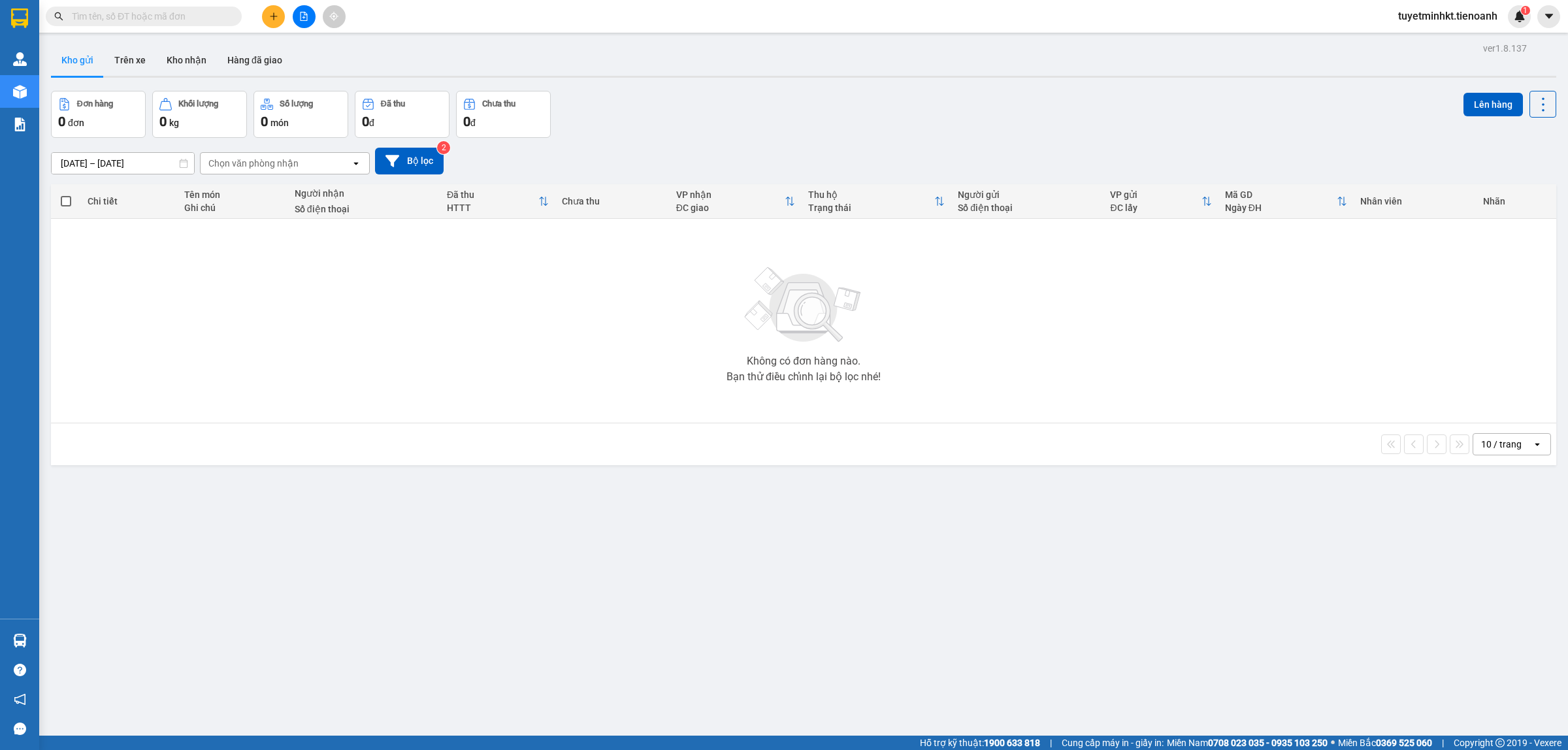
click at [181, 14] on input "text" at bounding box center [149, 16] width 154 height 14
click at [710, 126] on div "Đơn hàng 0 đơn Khối lượng 0 kg Số lượng 0 món Đã thu 0 đ Chưa thu 0 đ Lên hàng" at bounding box center [803, 115] width 1505 height 47
click at [923, 74] on div "Kho gửi Trên xe Kho nhận Hàng đã giao" at bounding box center [803, 62] width 1505 height 35
click at [892, 82] on div "ver 1.8.137 Kho gửi Trên xe Kho nhận Hàng đã giao Đơn hàng 0 đơn Khối lượng 0 k…" at bounding box center [803, 415] width 1515 height 750
drag, startPoint x: 420, startPoint y: 544, endPoint x: 358, endPoint y: 518, distance: 67.2
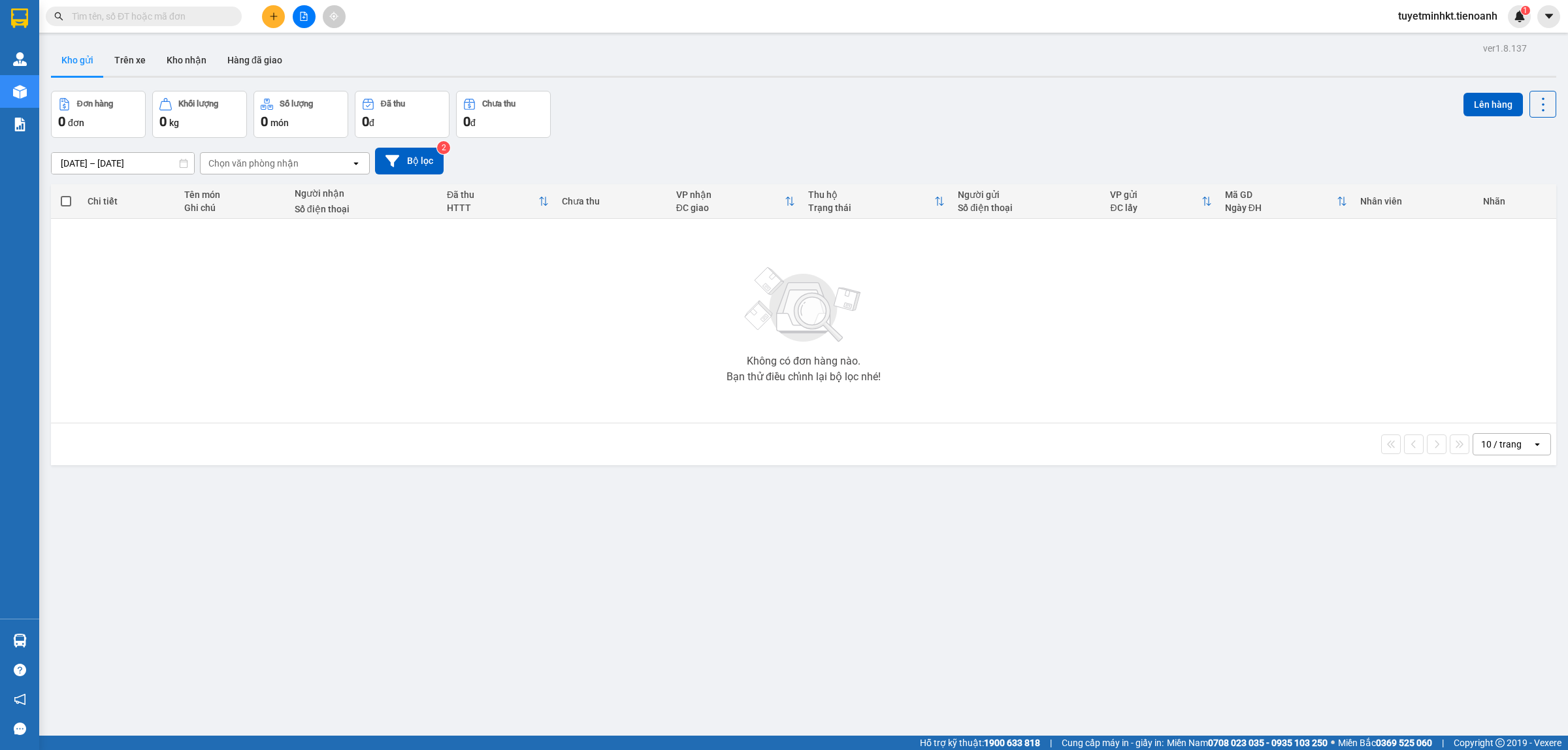
click at [422, 546] on div "ver 1.8.137 Kho gửi Trên xe Kho nhận Hàng đã giao Đơn hàng 0 đơn Khối lượng 0 k…" at bounding box center [803, 415] width 1515 height 750
